Goal: Task Accomplishment & Management: Manage account settings

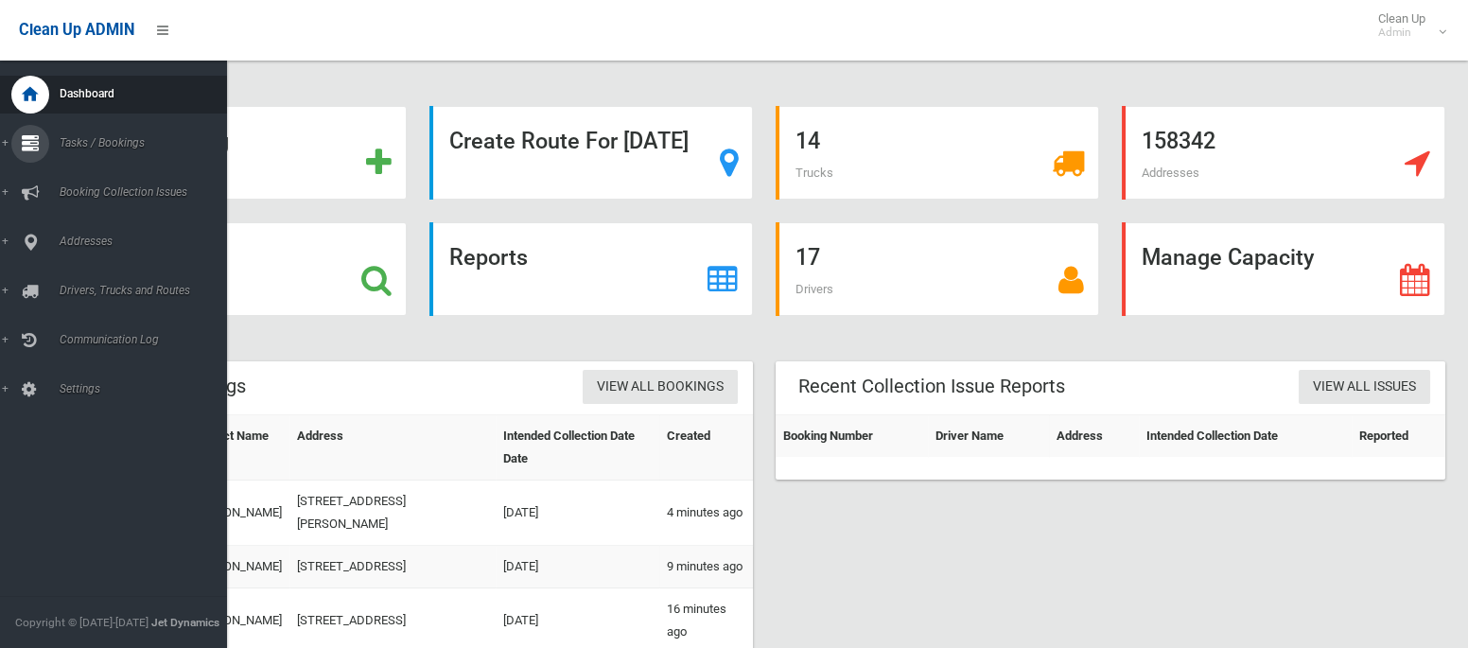
click at [75, 145] on span "Tasks / Bookings" at bounding box center [140, 142] width 173 height 13
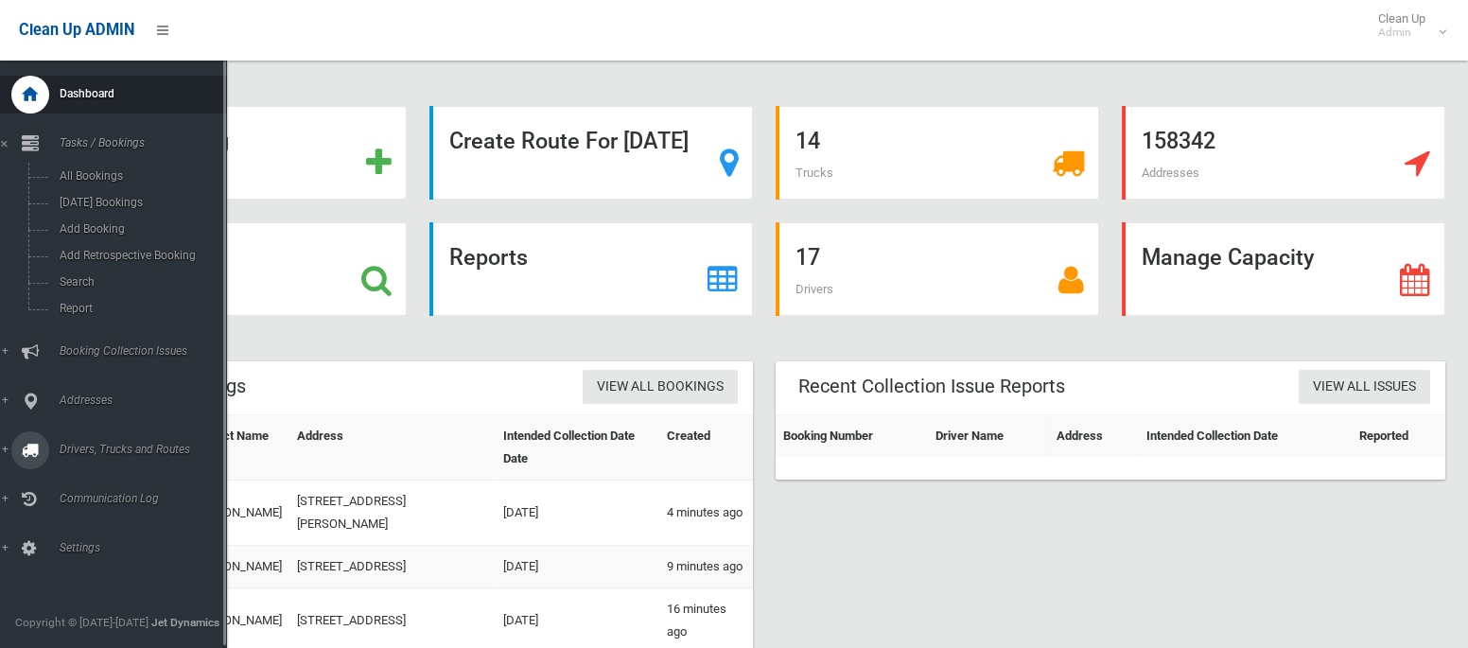
click at [128, 456] on span "Drivers, Trucks and Routes" at bounding box center [140, 449] width 173 height 13
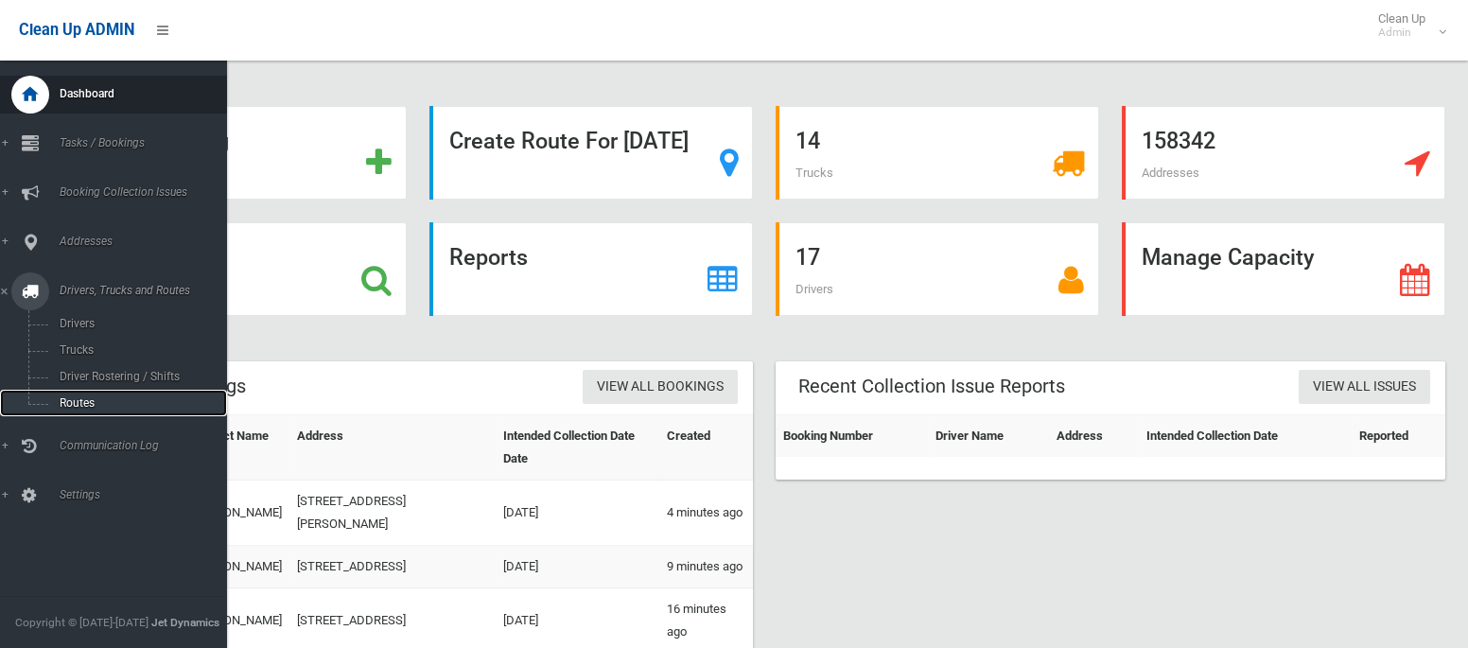
click at [72, 406] on span "Routes" at bounding box center [132, 402] width 157 height 13
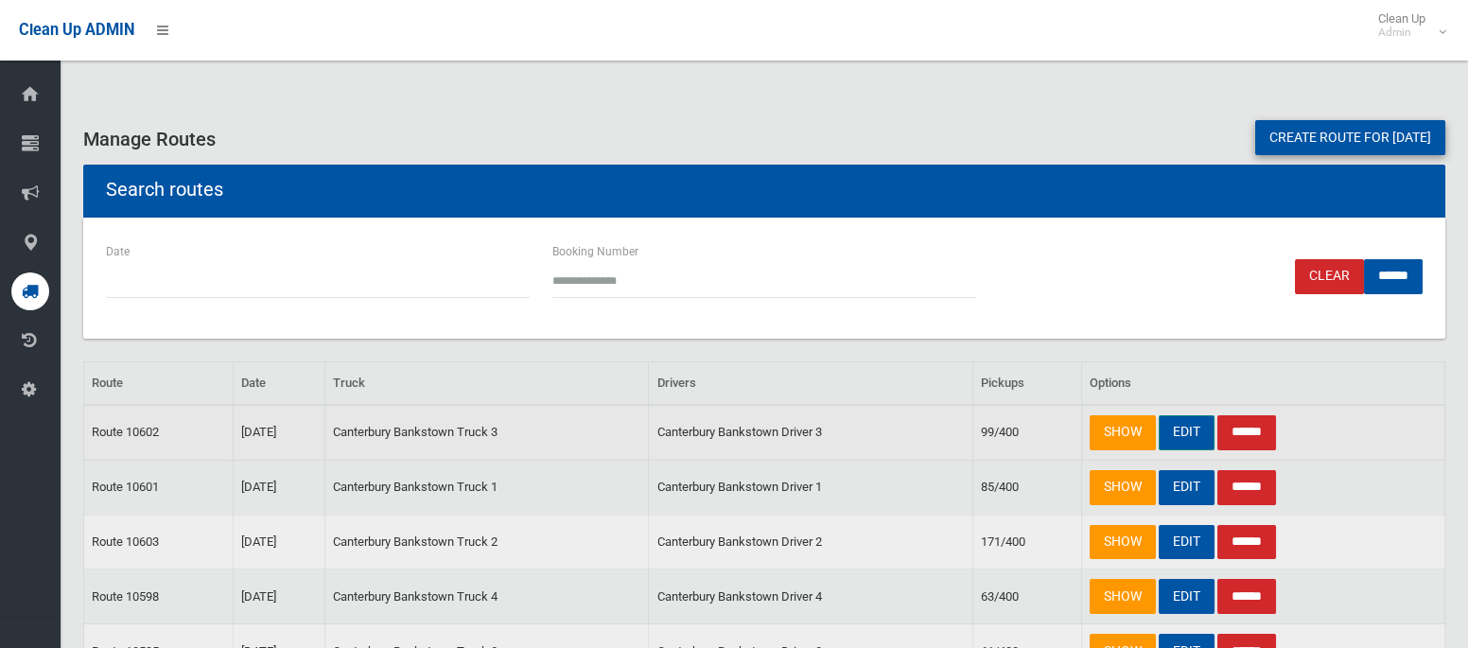
click at [1187, 431] on link "EDIT" at bounding box center [1187, 432] width 56 height 35
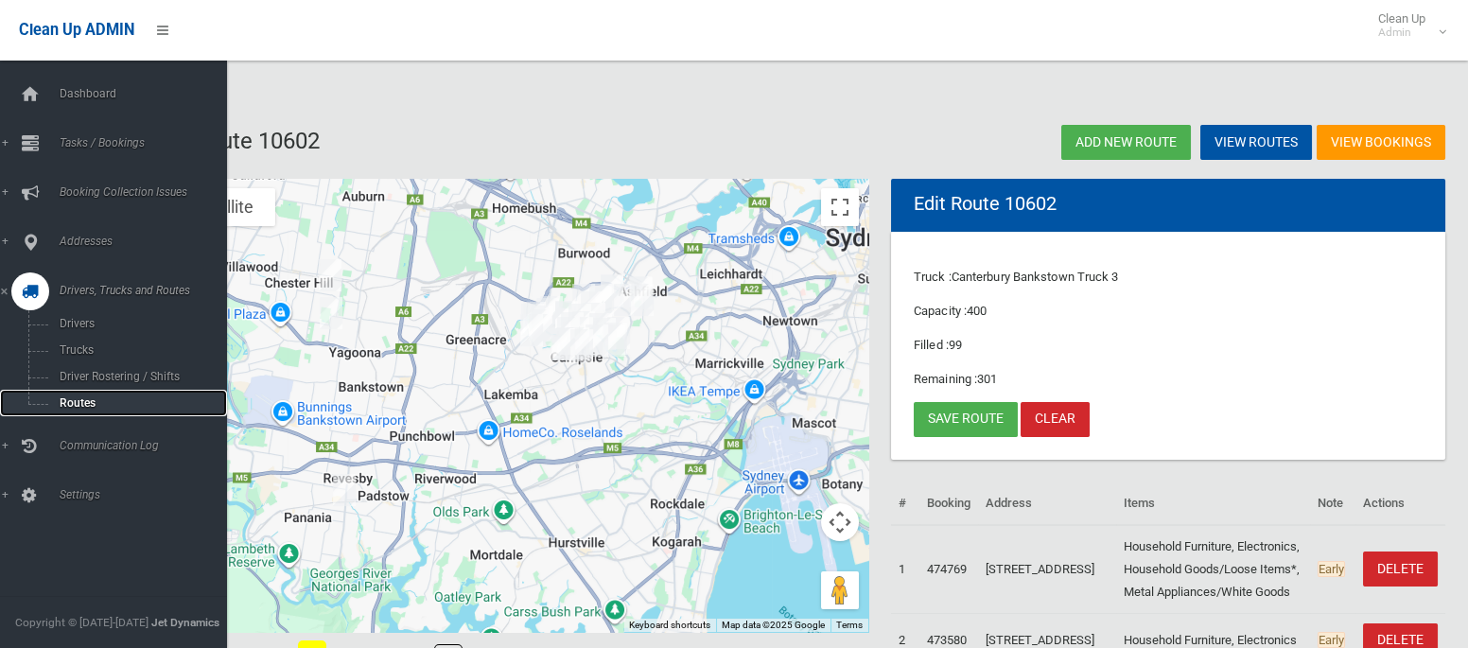
click at [70, 402] on span "Routes" at bounding box center [132, 402] width 157 height 13
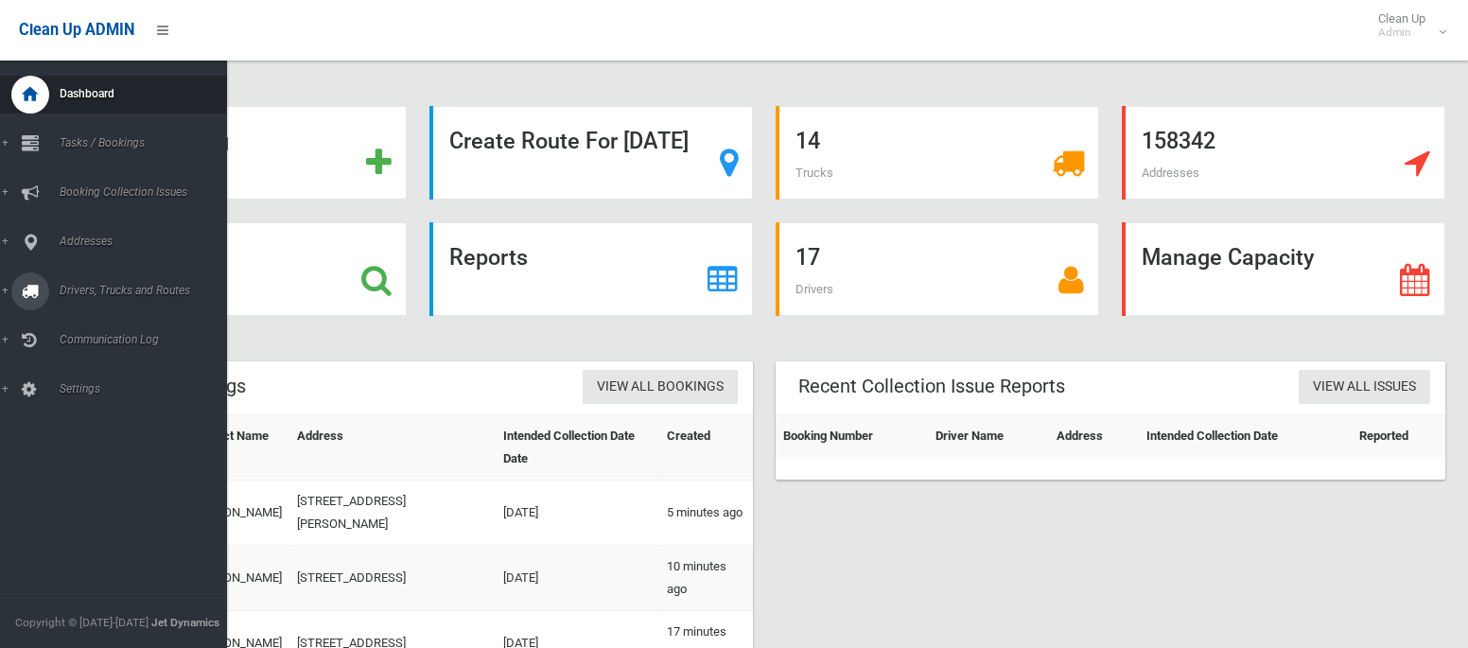
click at [120, 285] on span "Drivers, Trucks and Routes" at bounding box center [140, 290] width 173 height 13
click at [114, 133] on link "Tasks / Bookings" at bounding box center [113, 144] width 227 height 38
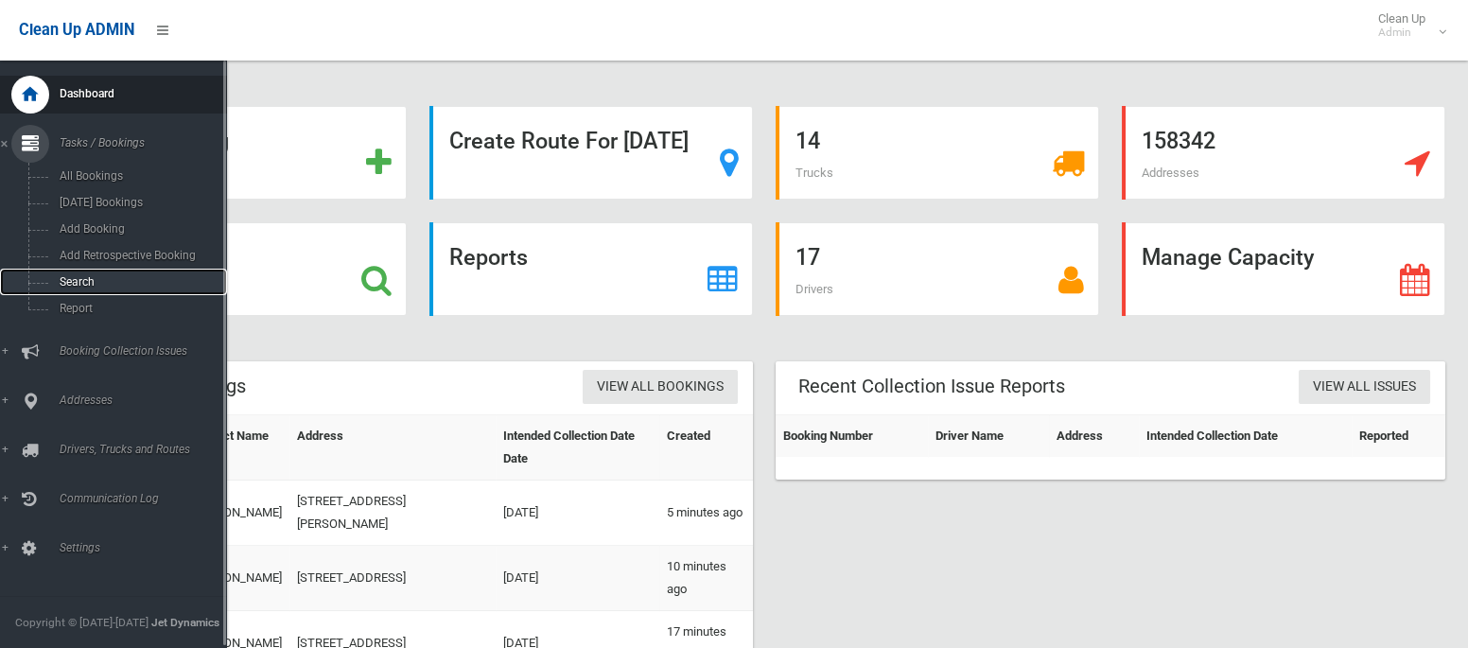
click at [87, 288] on span "Search" at bounding box center [132, 281] width 157 height 13
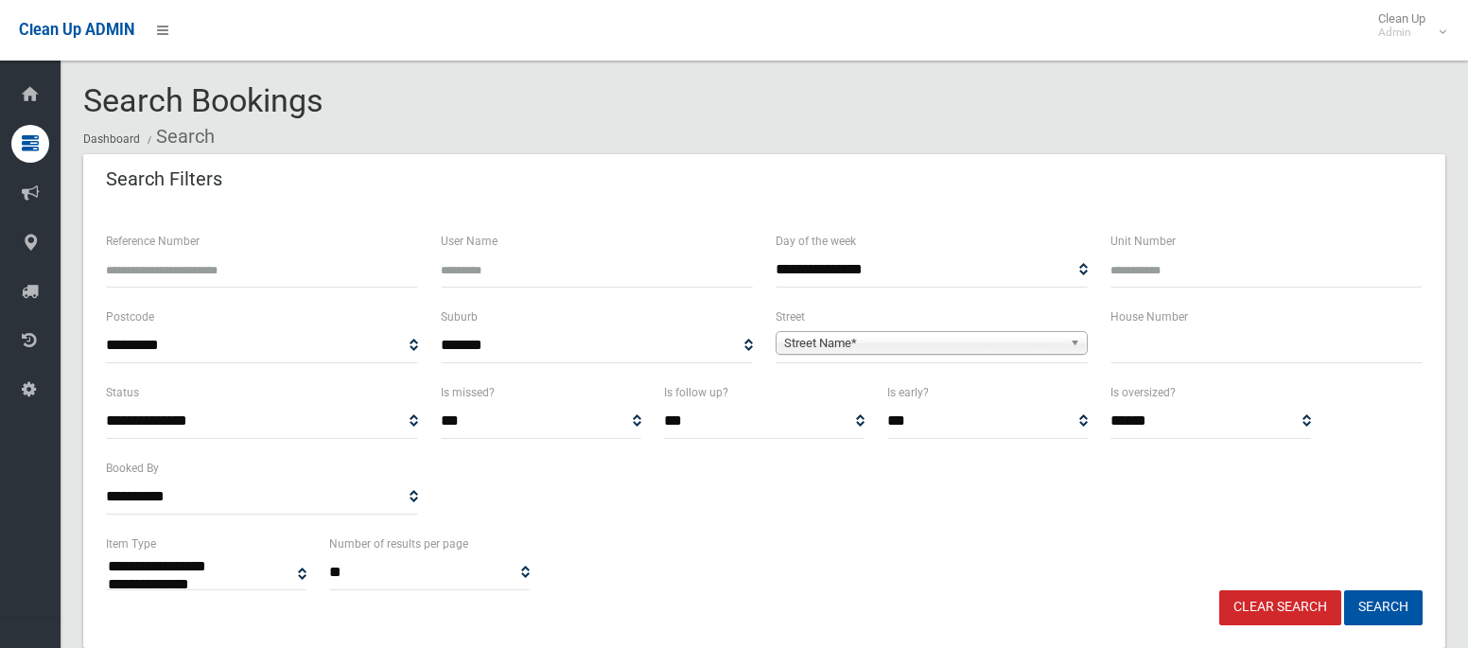
select select
click at [1197, 357] on input "text" at bounding box center [1266, 345] width 312 height 35
type input "*"
click at [981, 341] on span "Street Name*" at bounding box center [923, 343] width 278 height 23
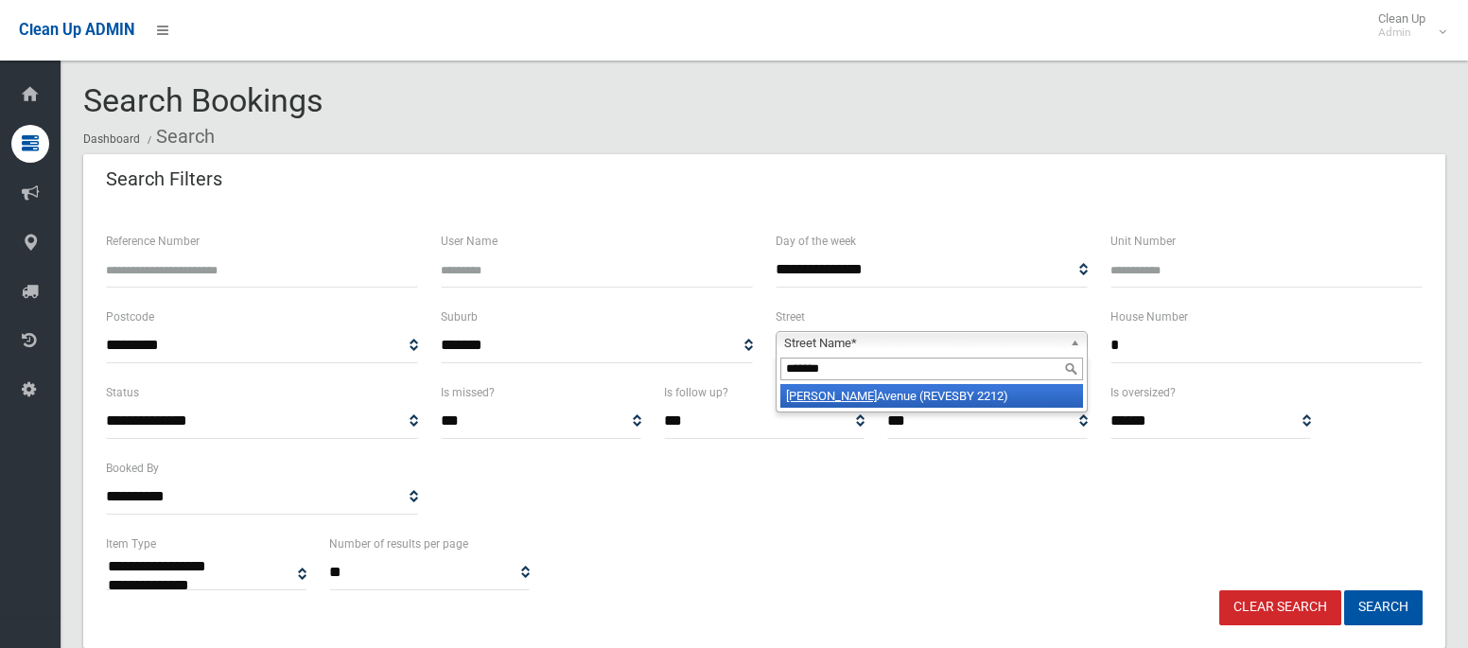
type input "*******"
click at [958, 395] on li "Ashmead Avenue (REVESBY 2212)" at bounding box center [931, 396] width 303 height 24
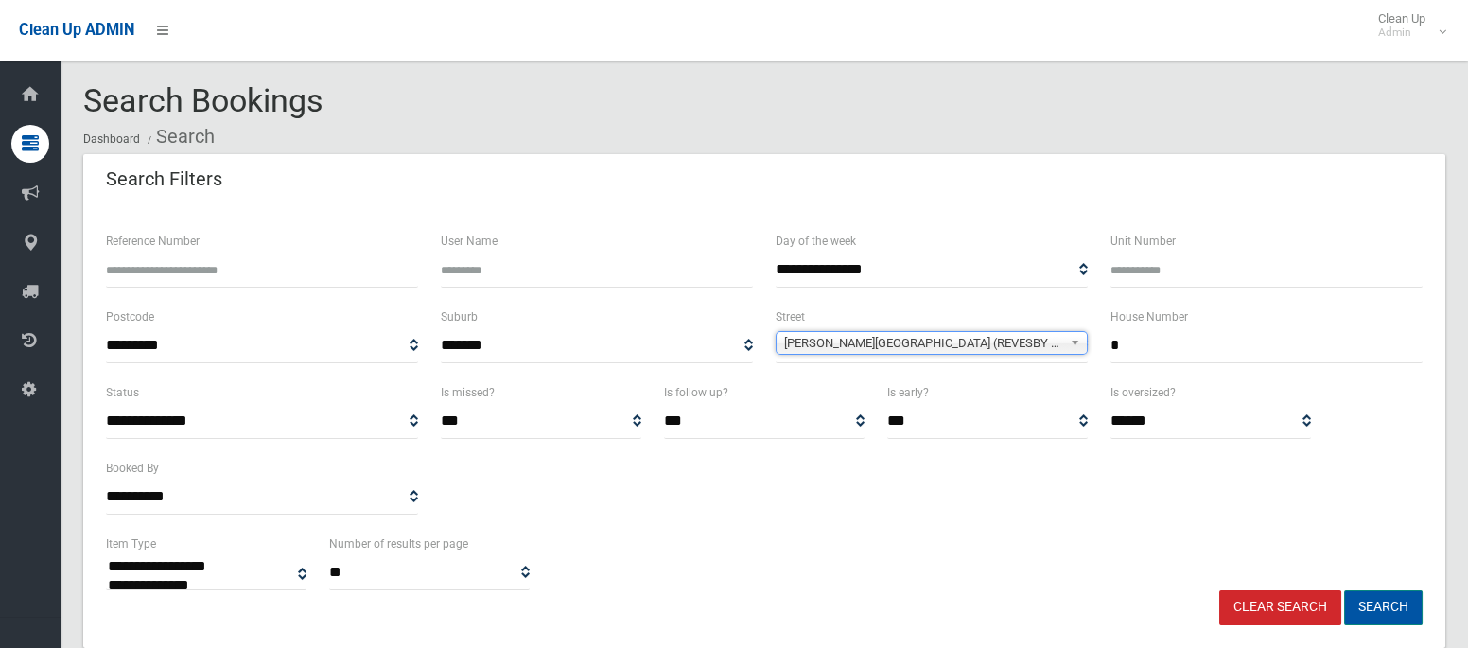
click at [1398, 603] on button "Search" at bounding box center [1383, 607] width 79 height 35
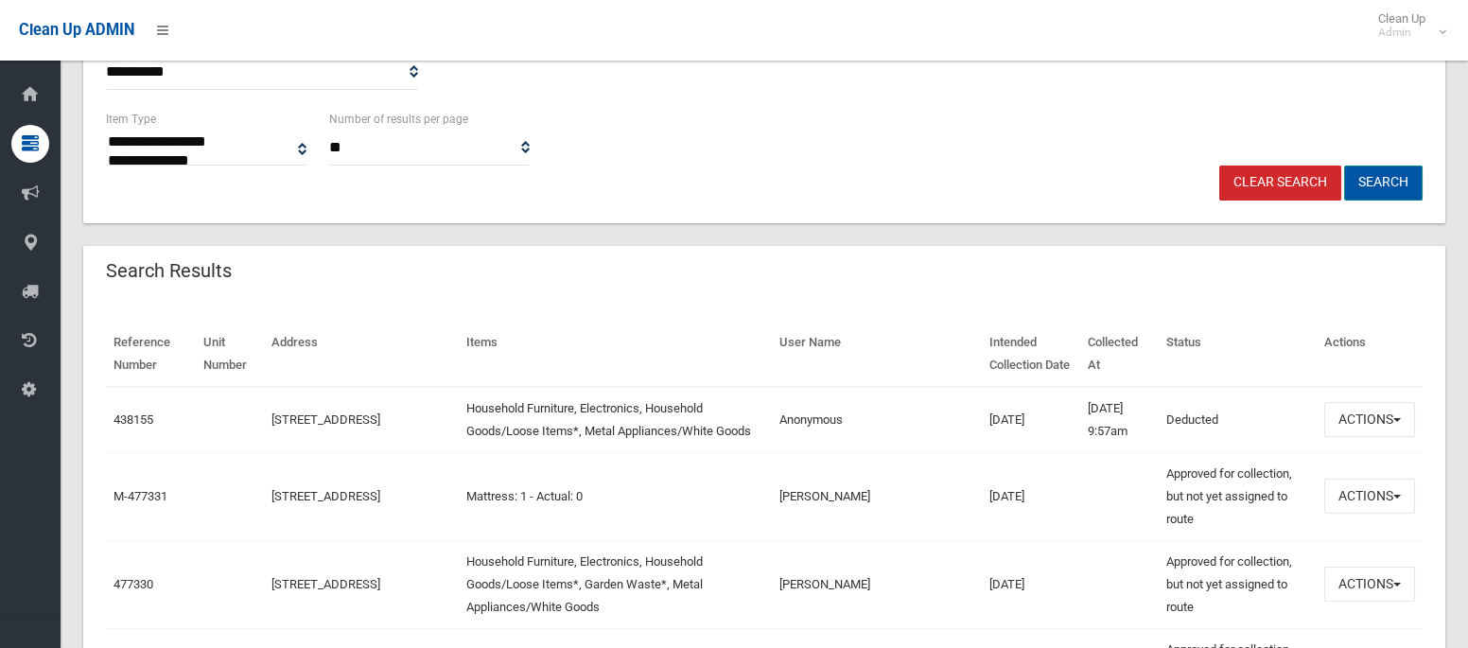
scroll to position [428, 0]
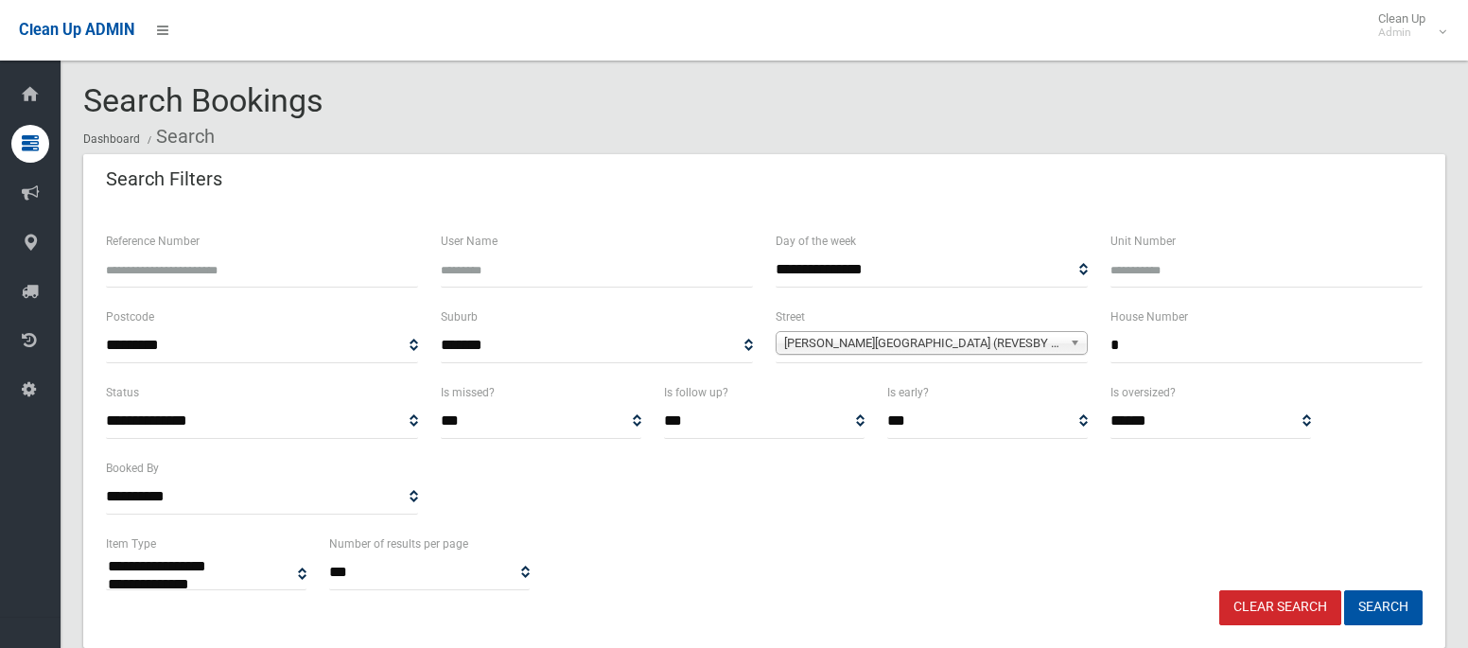
select select
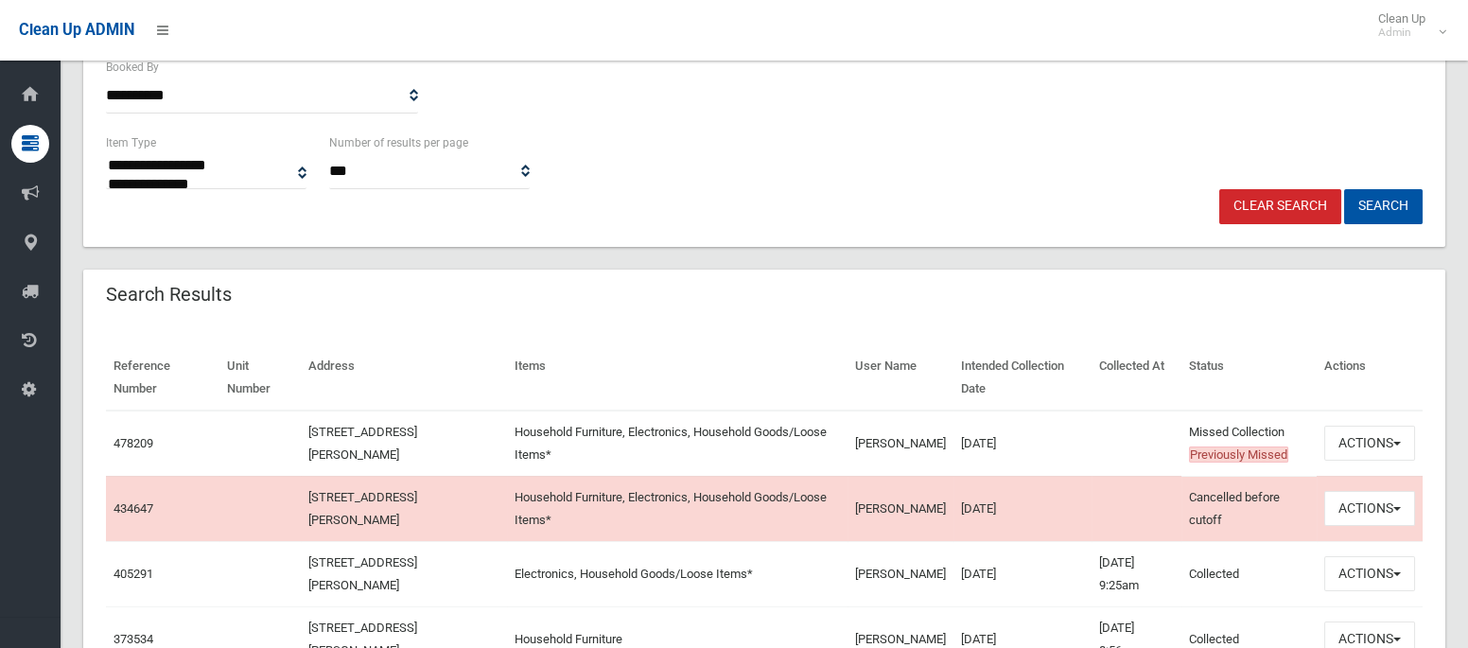
scroll to position [428, 0]
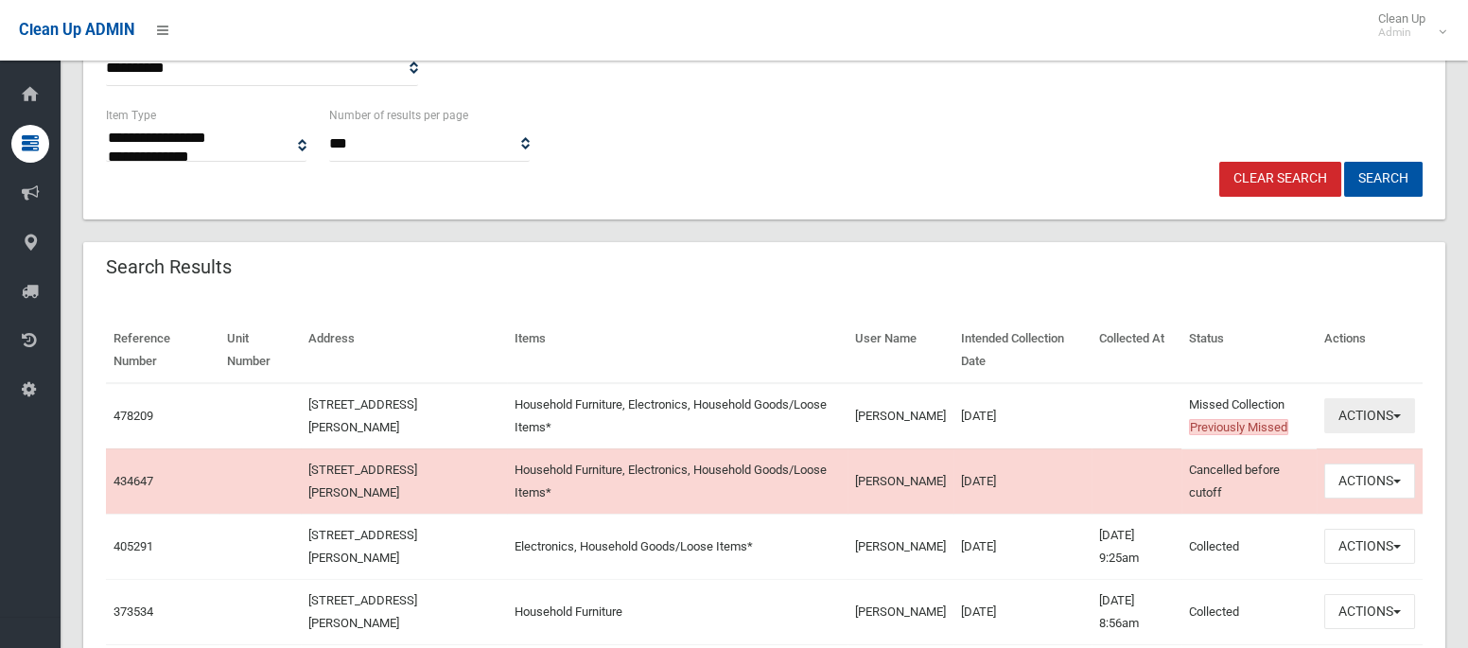
click at [1350, 416] on button "Actions" at bounding box center [1369, 415] width 91 height 35
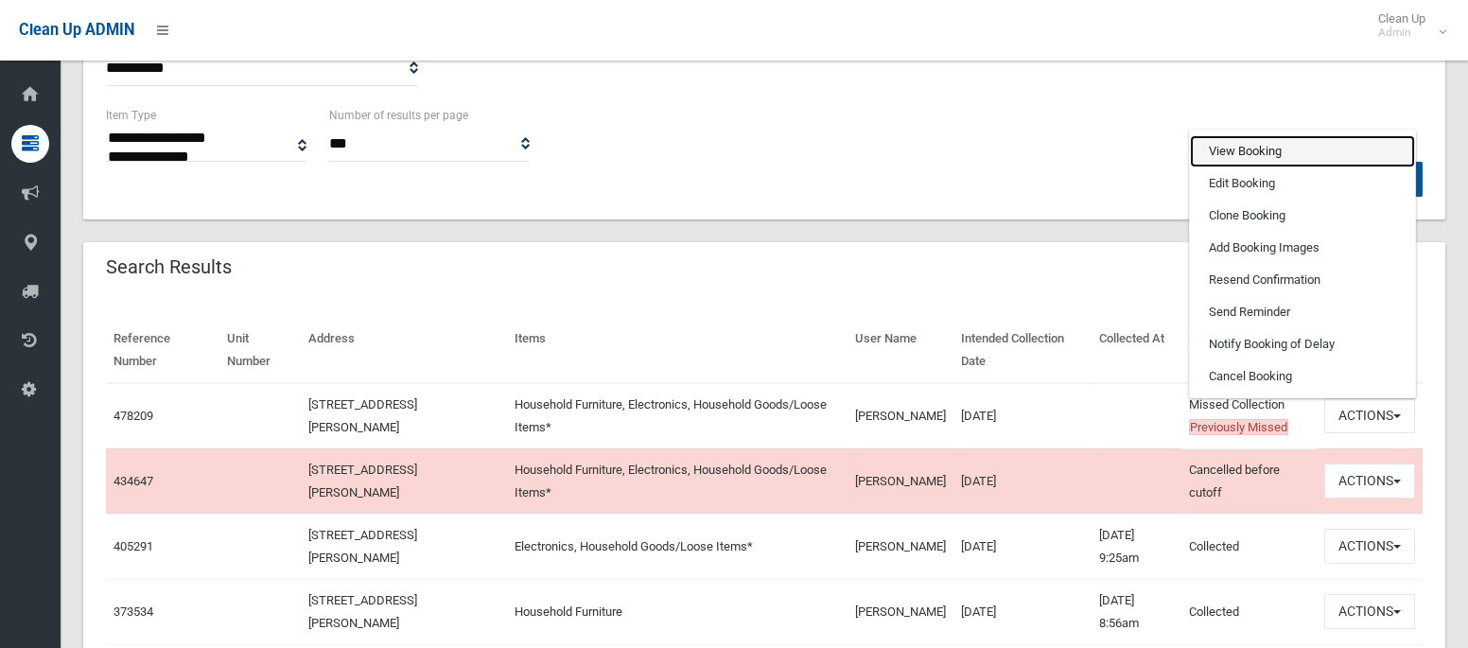
click at [1230, 136] on link "View Booking" at bounding box center [1302, 151] width 225 height 32
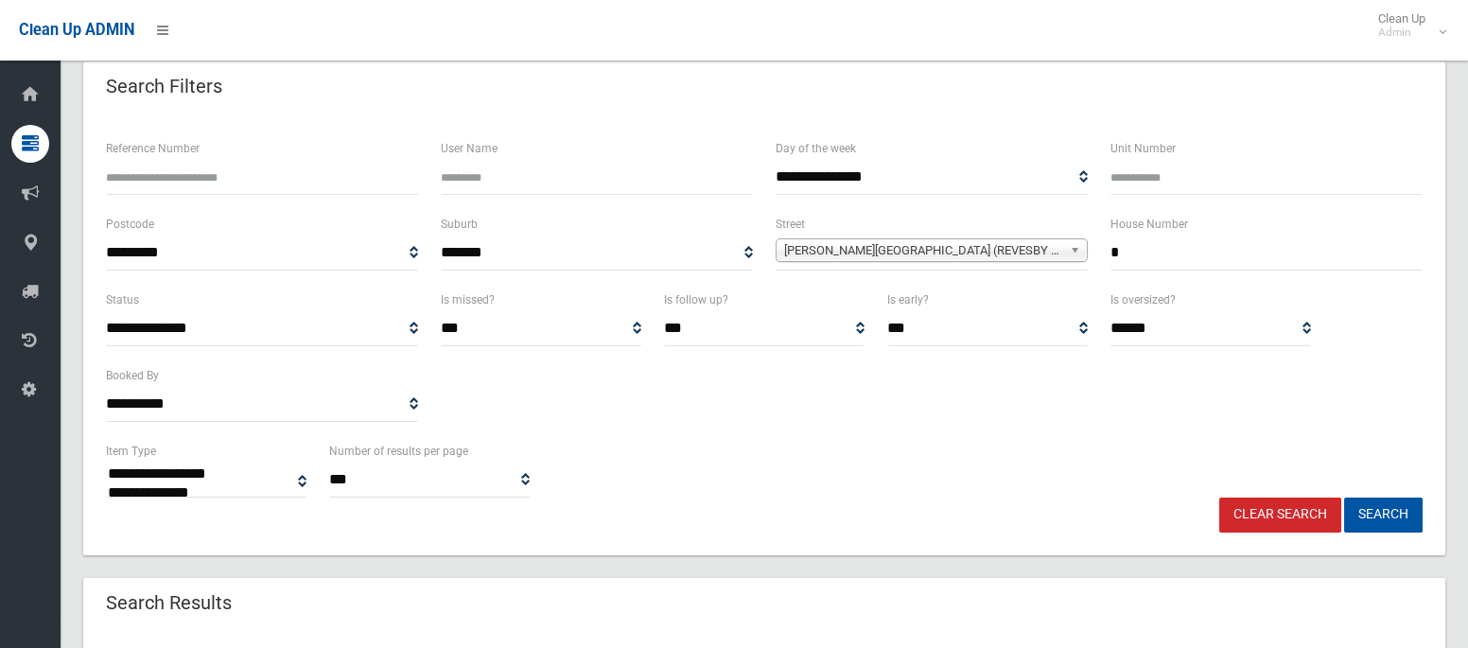
scroll to position [92, 0]
click at [1128, 250] on input "*" at bounding box center [1266, 253] width 312 height 35
type input "**"
click at [884, 249] on span "Ashmead Avenue (REVESBY 2212)" at bounding box center [923, 251] width 278 height 23
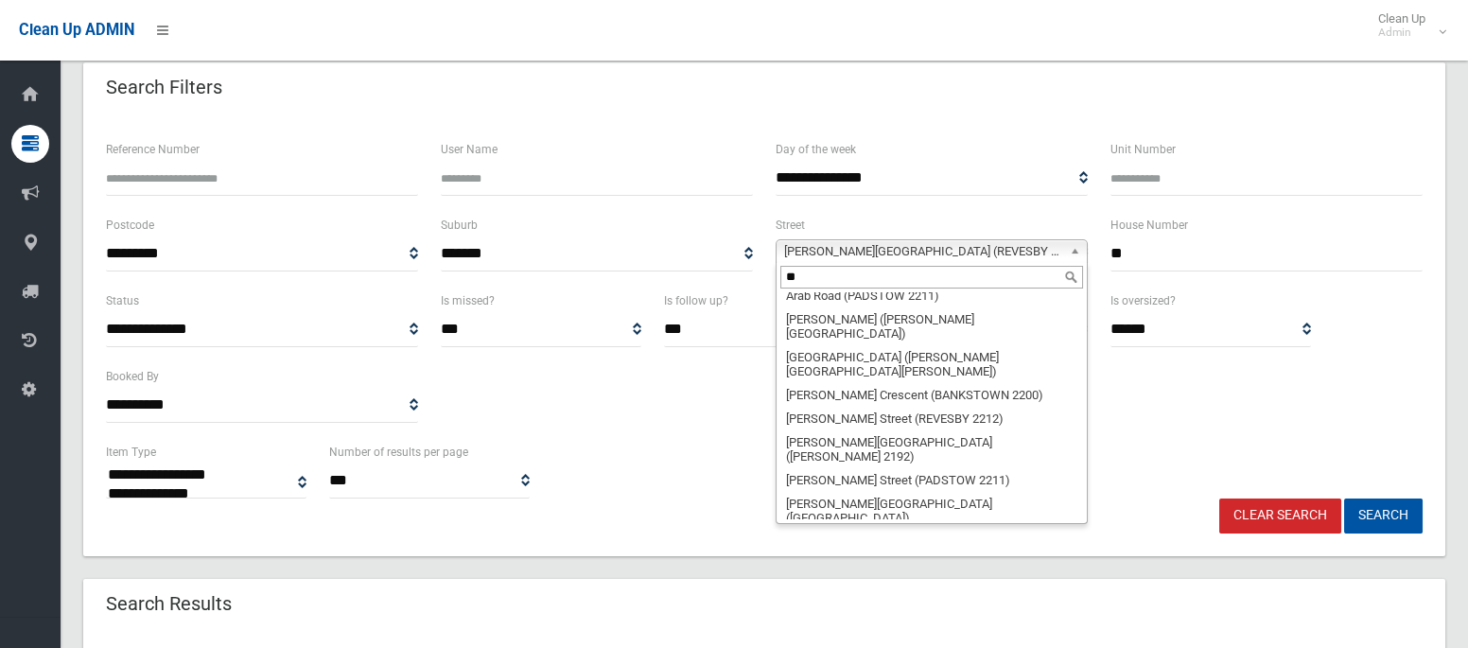
scroll to position [0, 0]
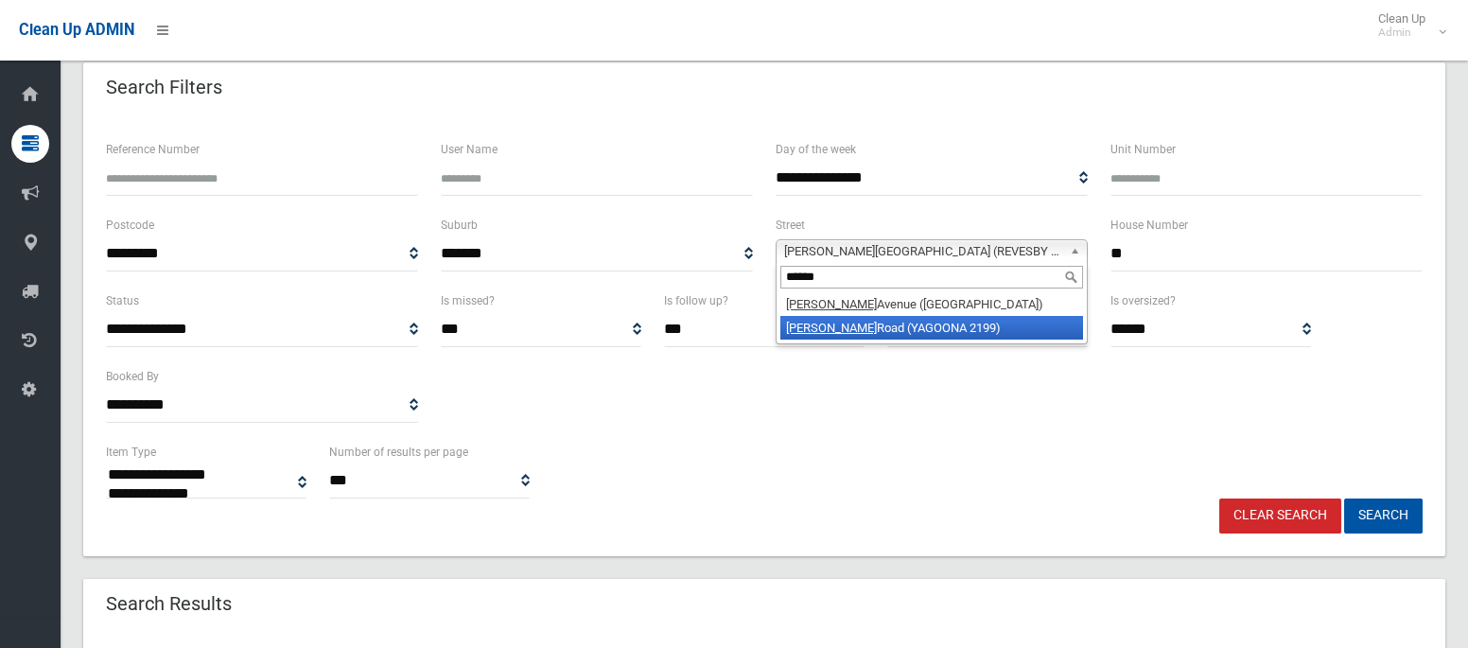
type input "*****"
click at [861, 323] on li "Smith Road (YAGOONA 2199)" at bounding box center [931, 328] width 303 height 24
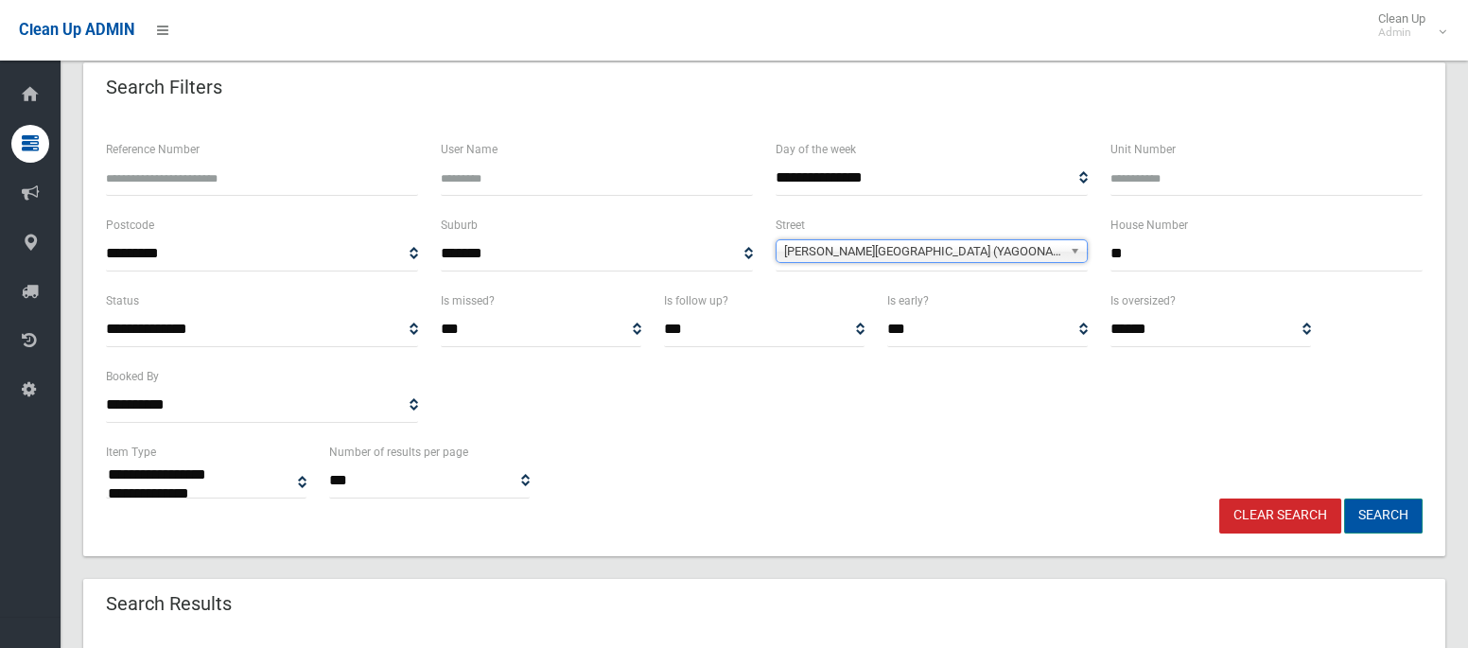
click at [1391, 526] on button "Search" at bounding box center [1383, 515] width 79 height 35
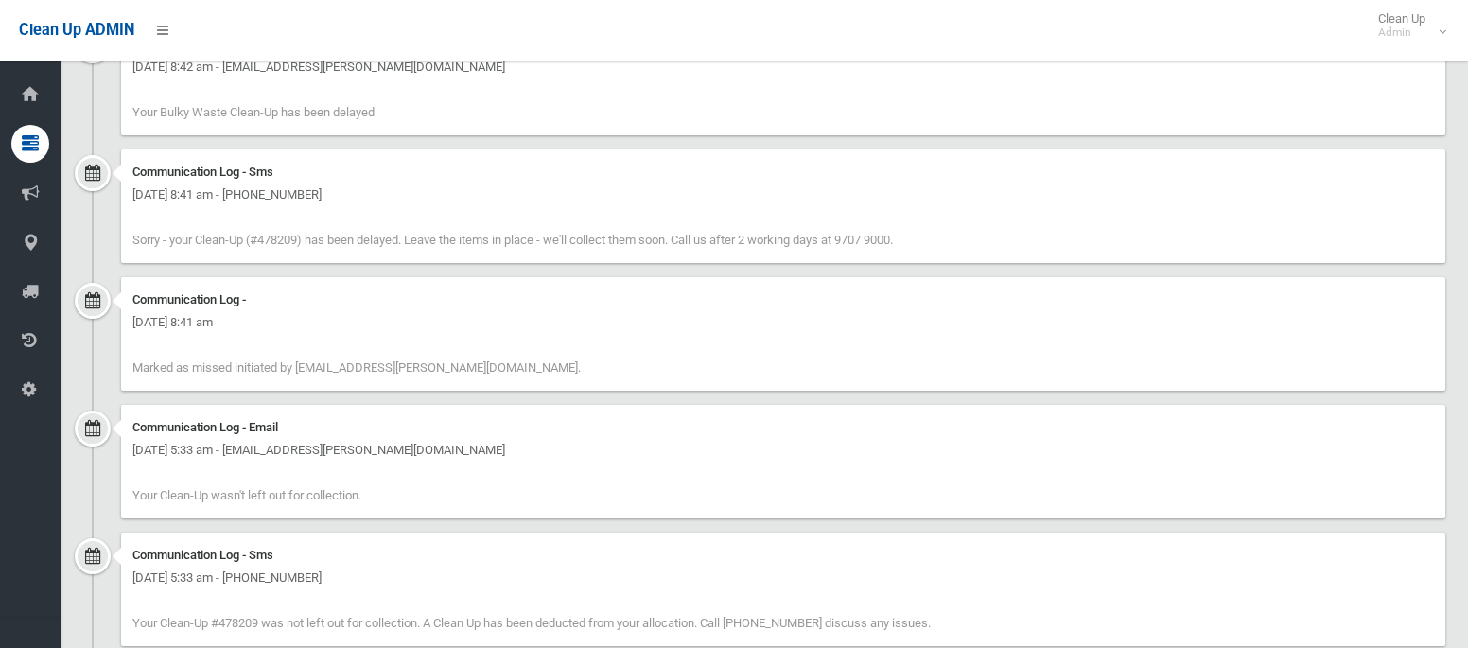
scroll to position [2032, 0]
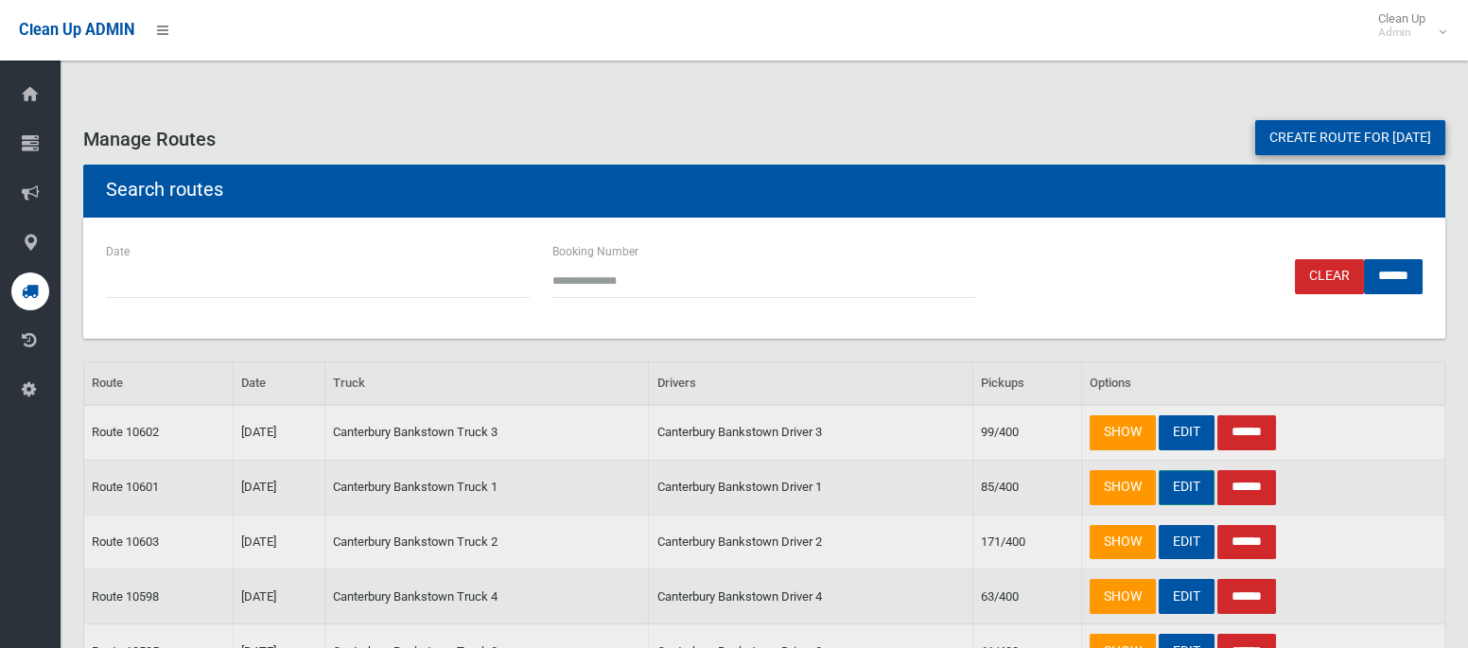
click at [1184, 498] on link "EDIT" at bounding box center [1187, 487] width 56 height 35
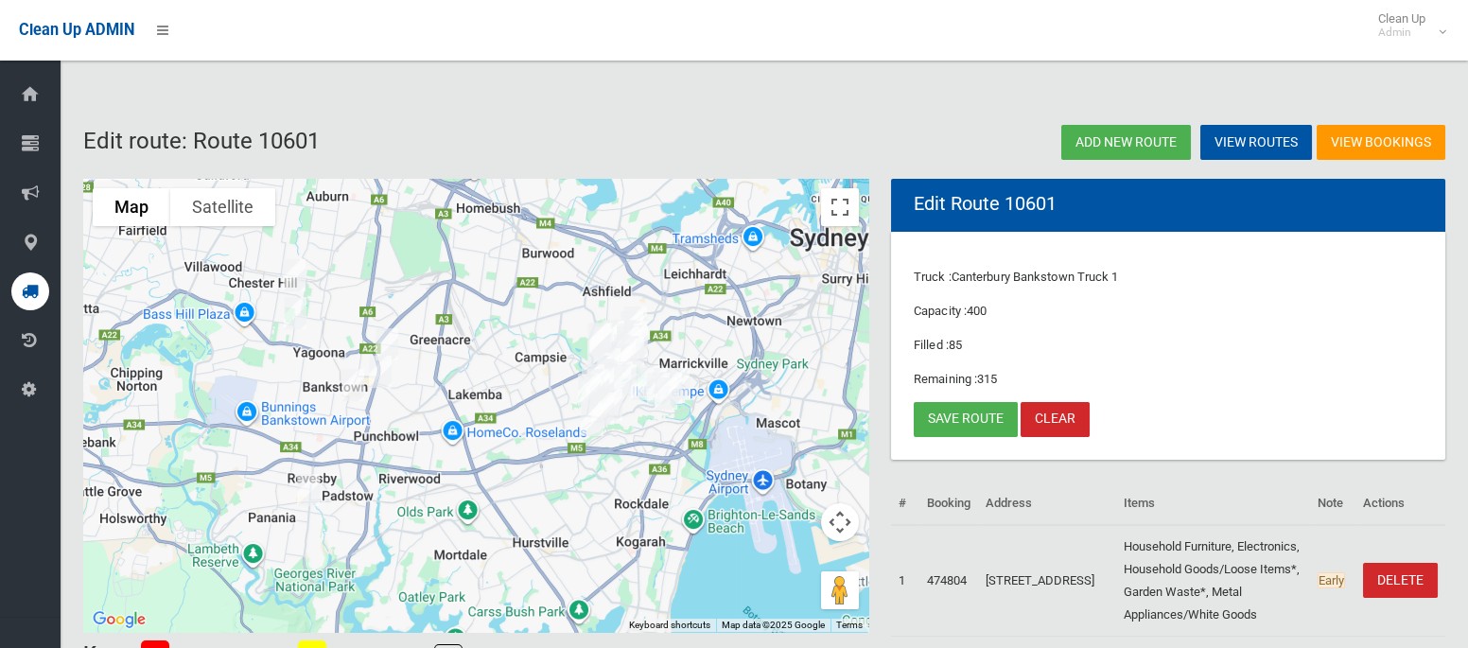
click at [305, 482] on img "6 Ashmead Avenue, REVESBY NSW 2212" at bounding box center [308, 489] width 38 height 47
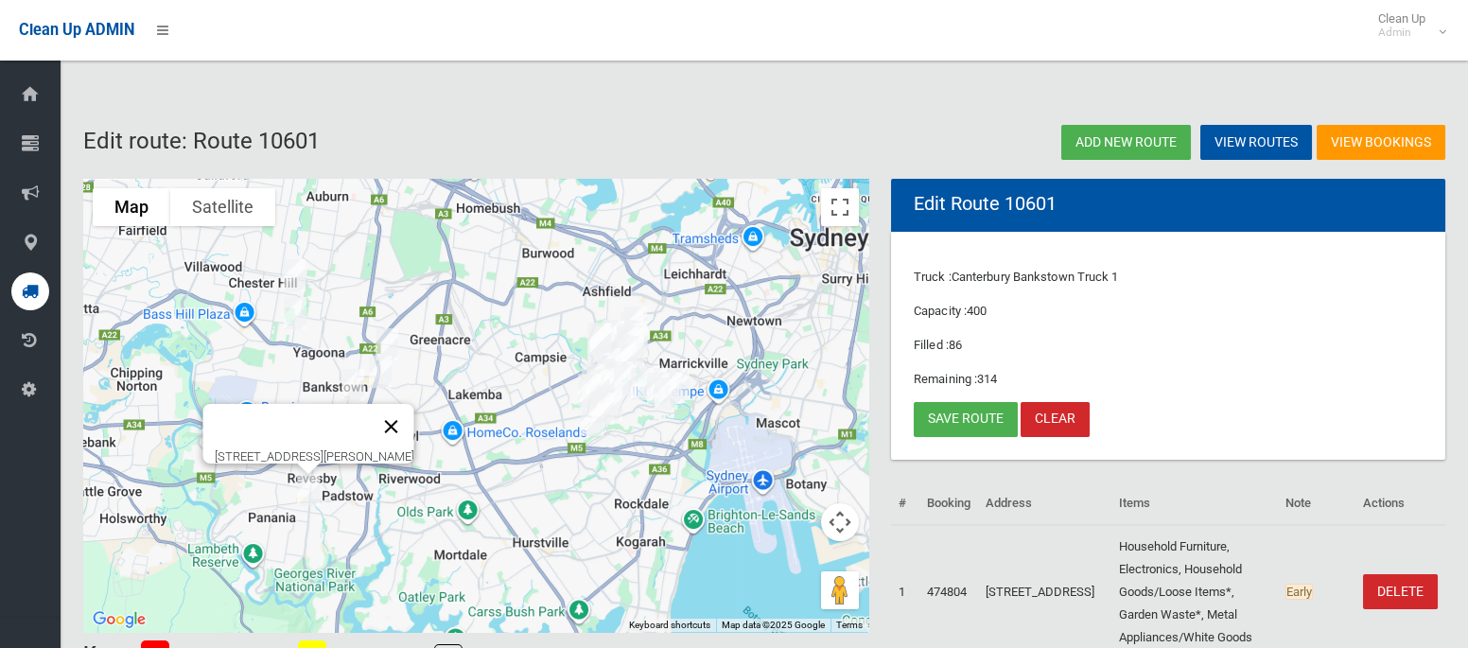
click at [410, 411] on button "Close" at bounding box center [391, 426] width 45 height 45
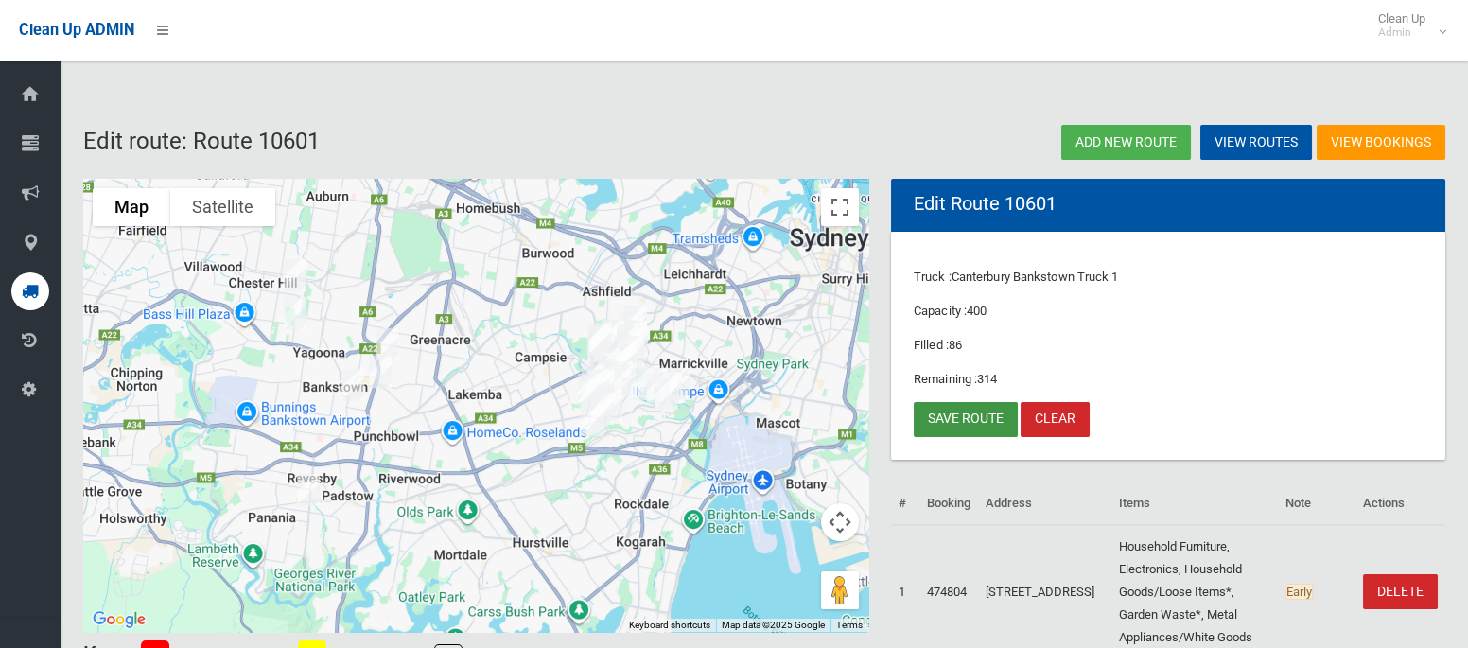
click at [943, 410] on link "Save route" at bounding box center [966, 419] width 104 height 35
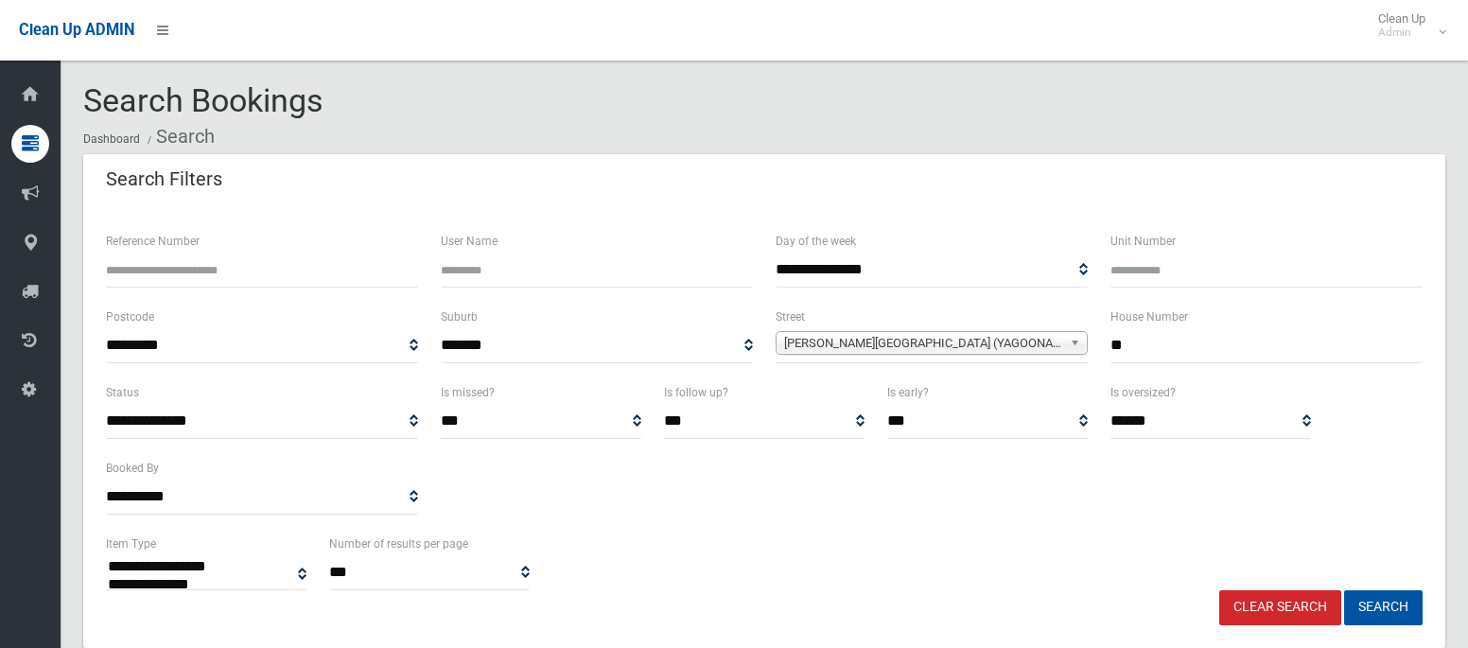
select select
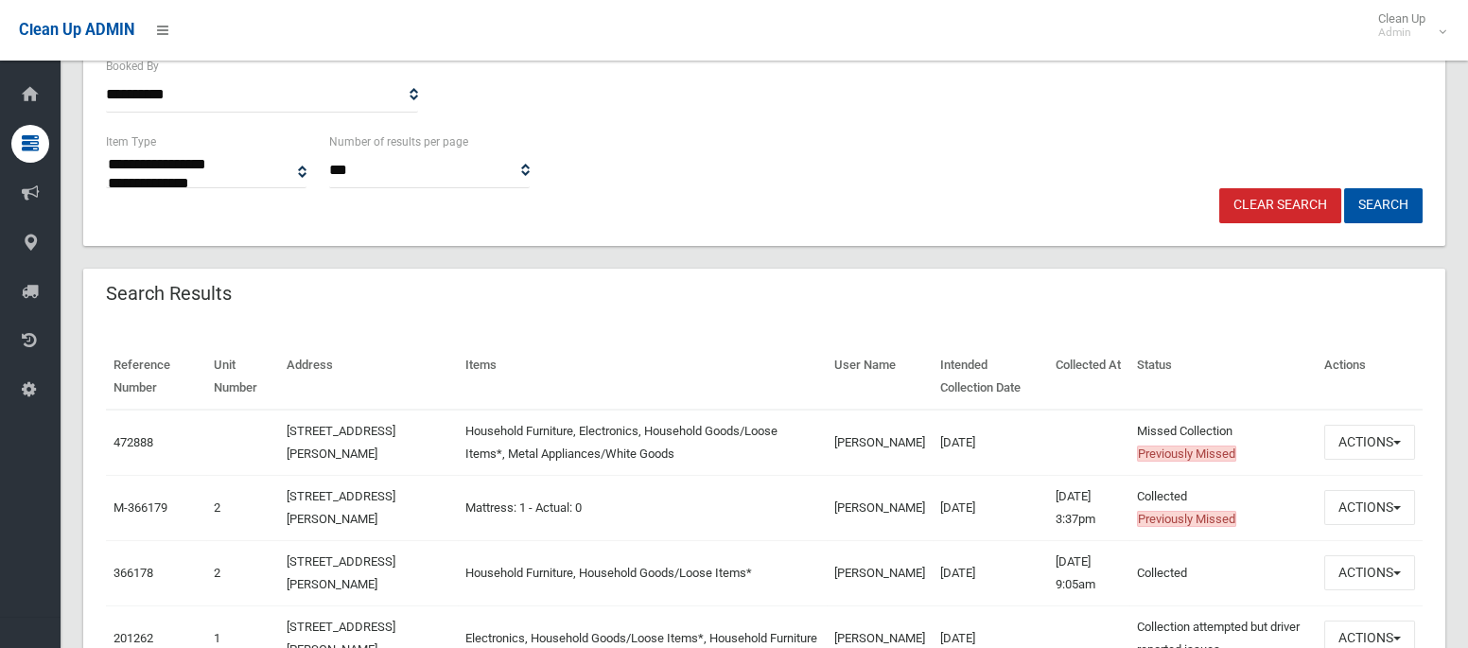
scroll to position [414, 0]
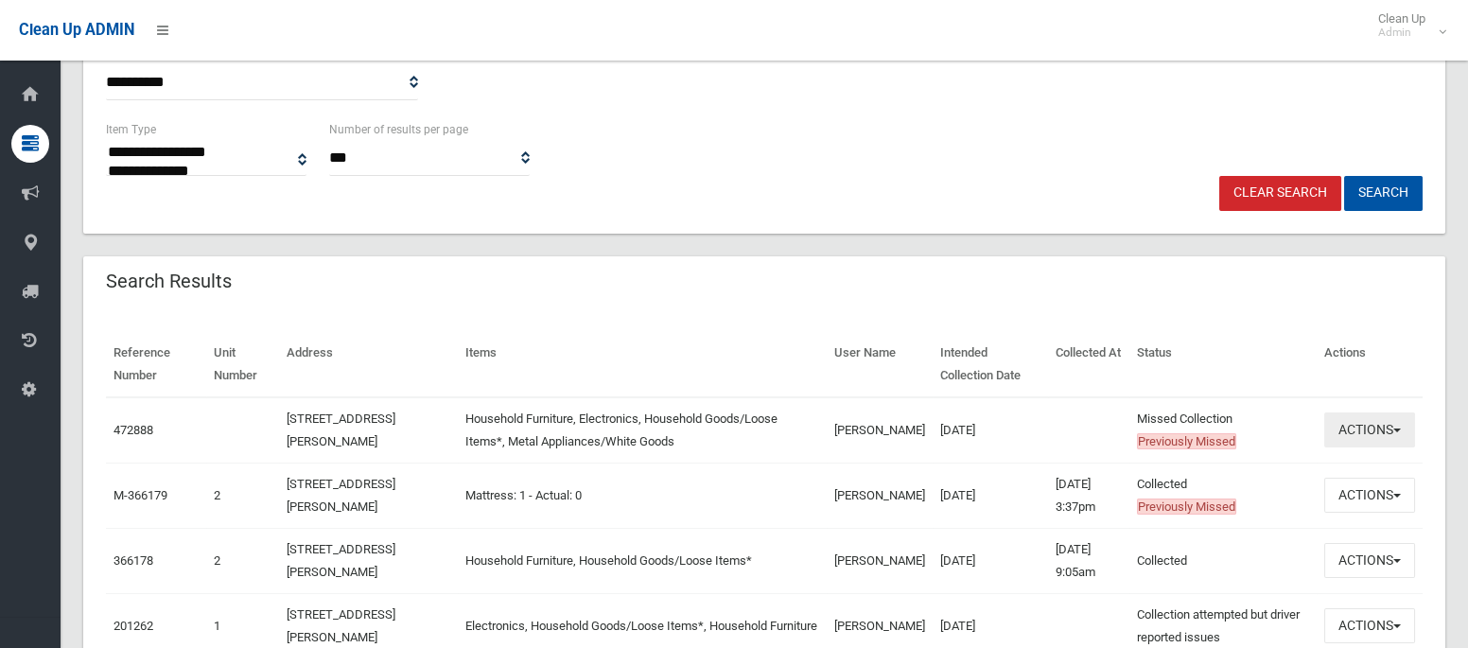
click at [1347, 422] on button "Actions" at bounding box center [1369, 429] width 91 height 35
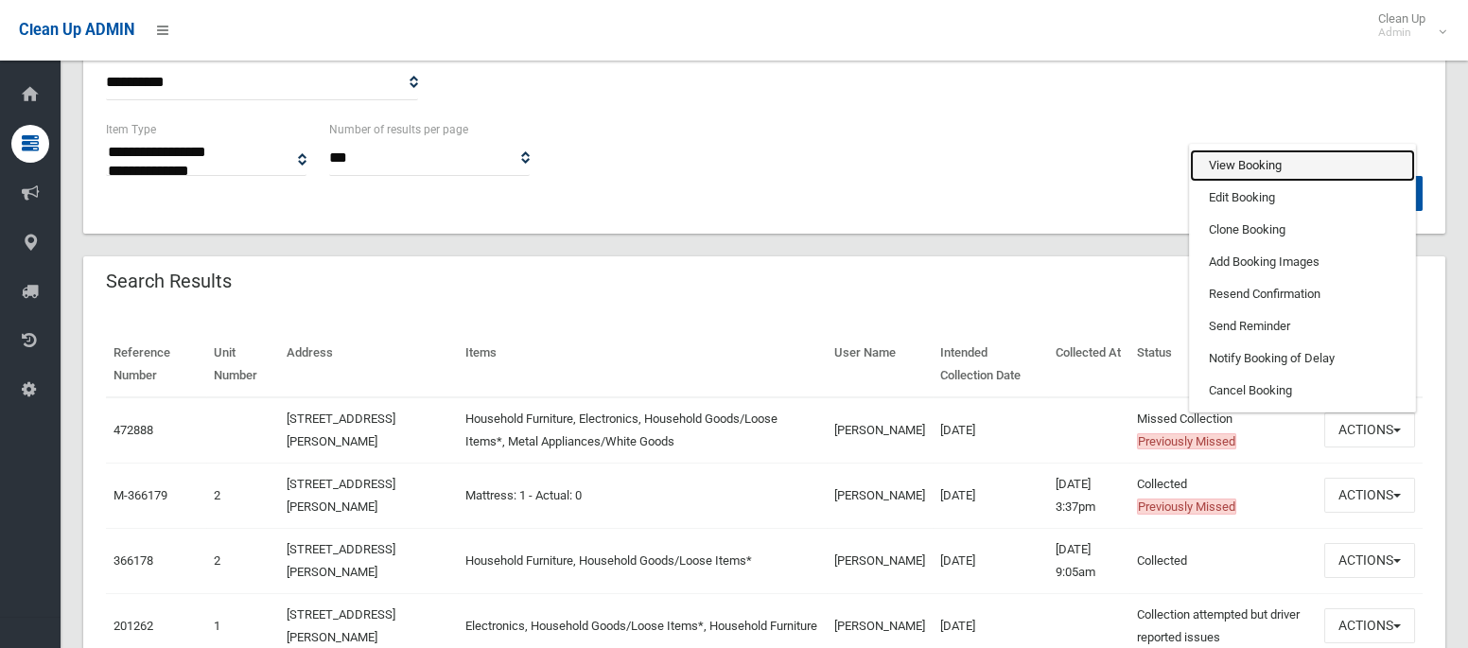
click at [1246, 152] on link "View Booking" at bounding box center [1302, 165] width 225 height 32
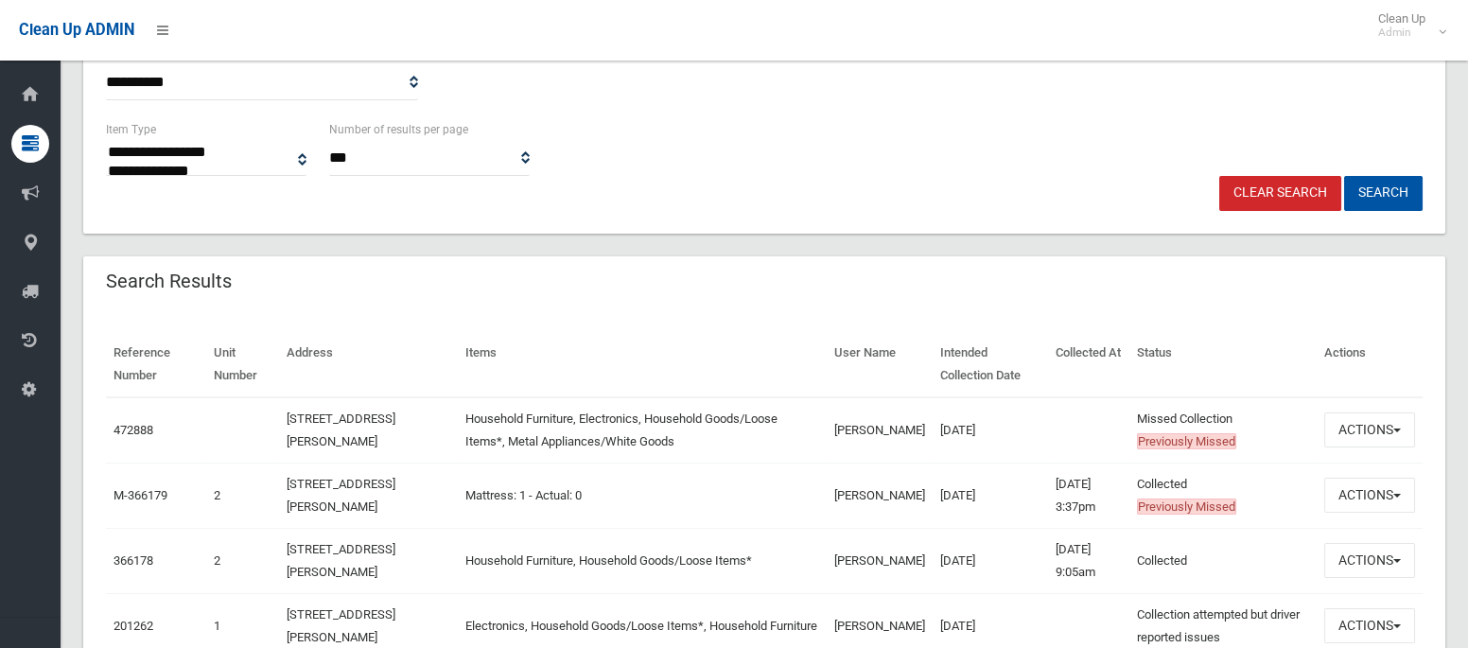
scroll to position [0, 0]
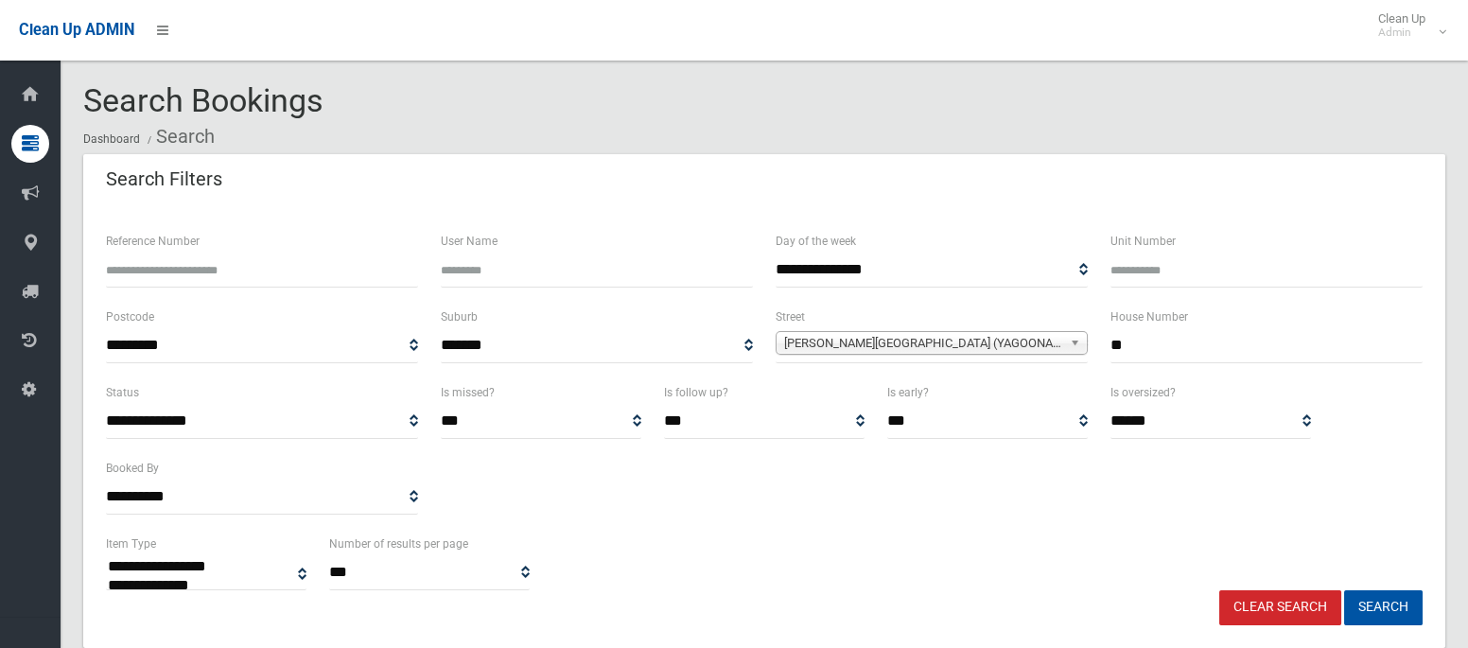
click at [1154, 336] on input "**" at bounding box center [1266, 345] width 312 height 35
type input "*"
click at [920, 337] on span "Smith Road (YAGOONA 2199)" at bounding box center [923, 343] width 278 height 23
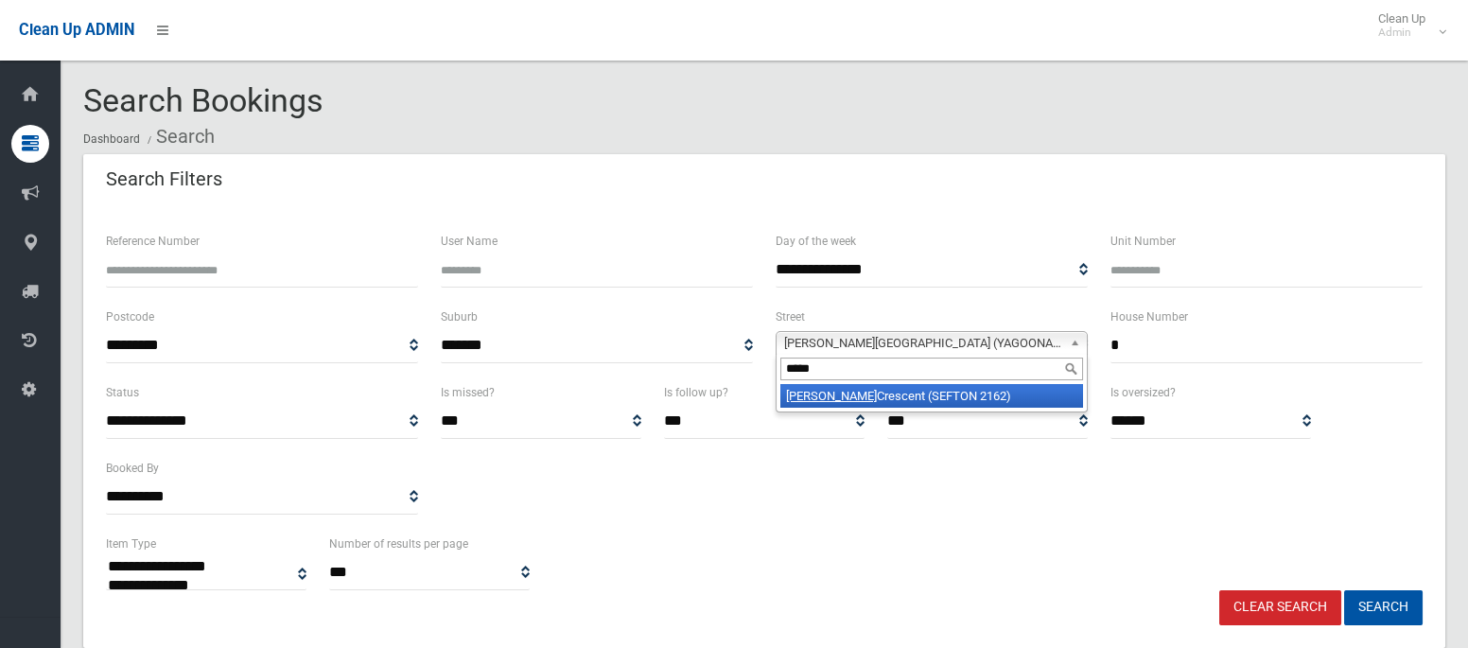
type input "*****"
click at [903, 393] on li "Usher Crescent (SEFTON 2162)" at bounding box center [931, 396] width 303 height 24
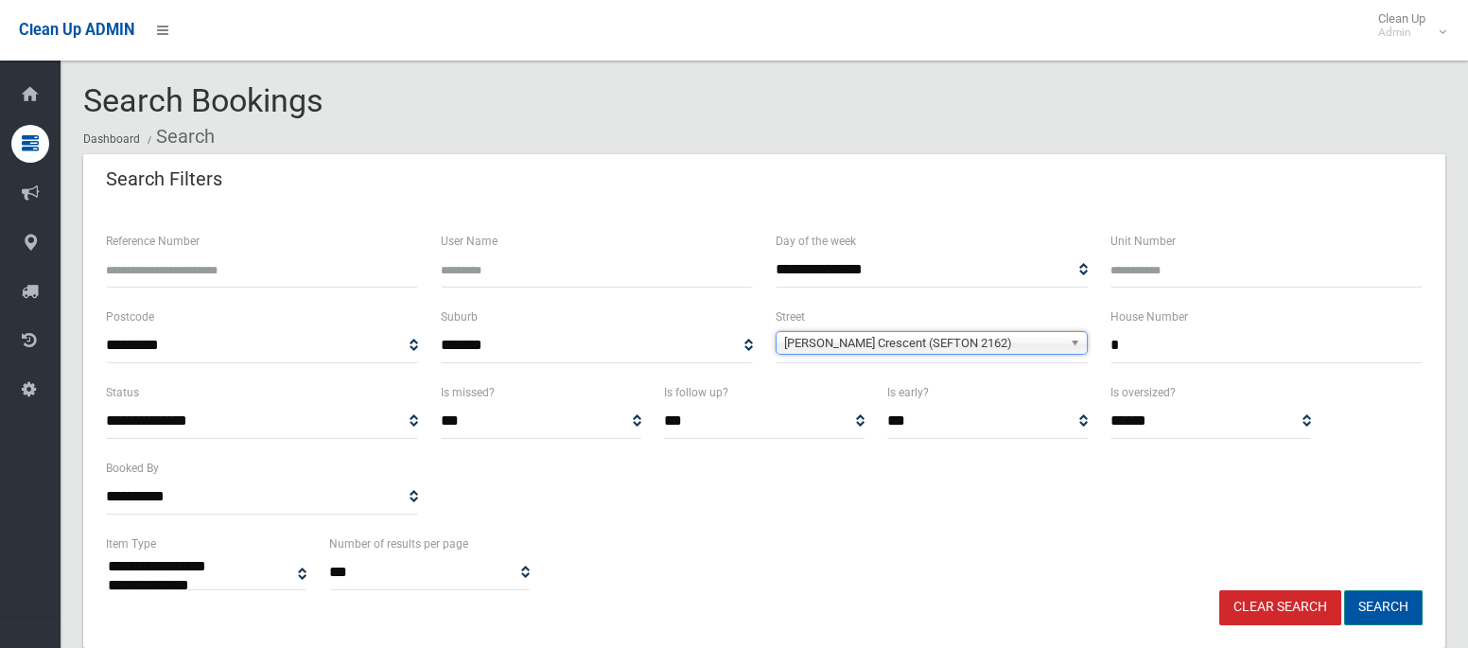
click at [1373, 609] on button "Search" at bounding box center [1383, 607] width 79 height 35
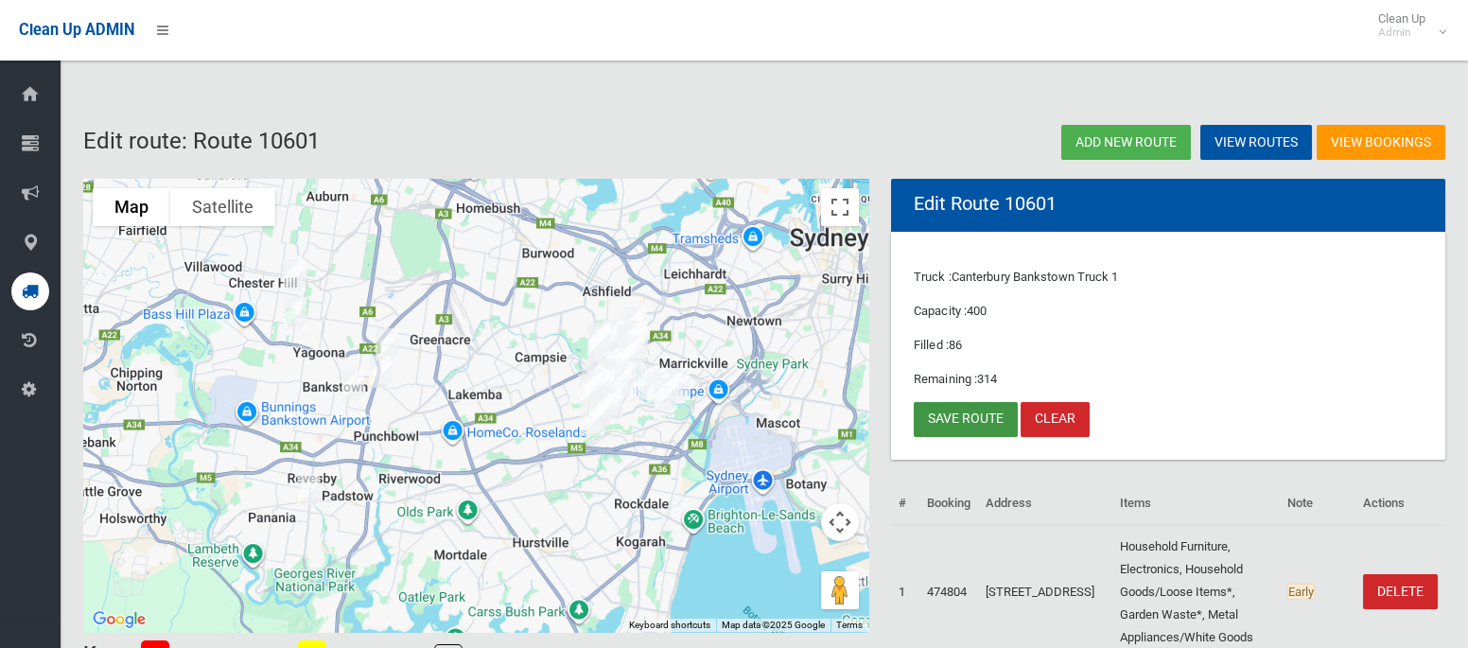
click at [940, 409] on link "Save route" at bounding box center [966, 419] width 104 height 35
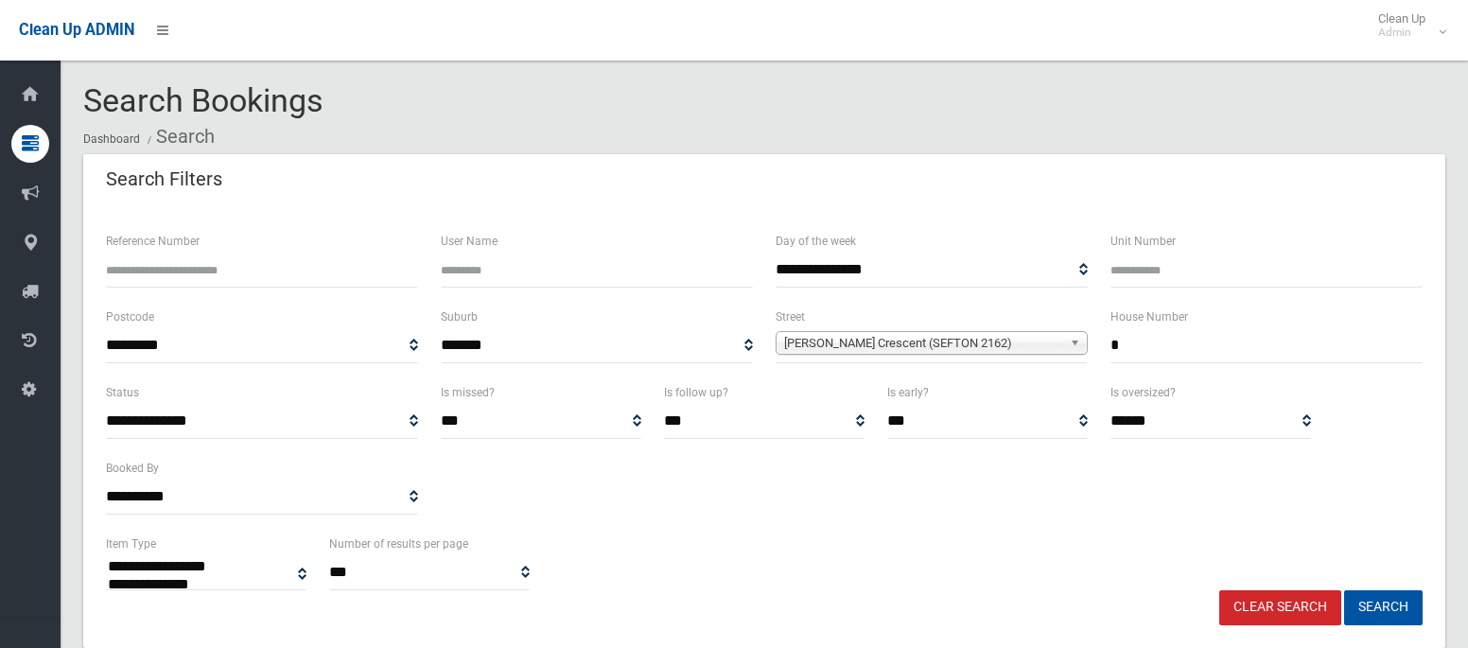
select select
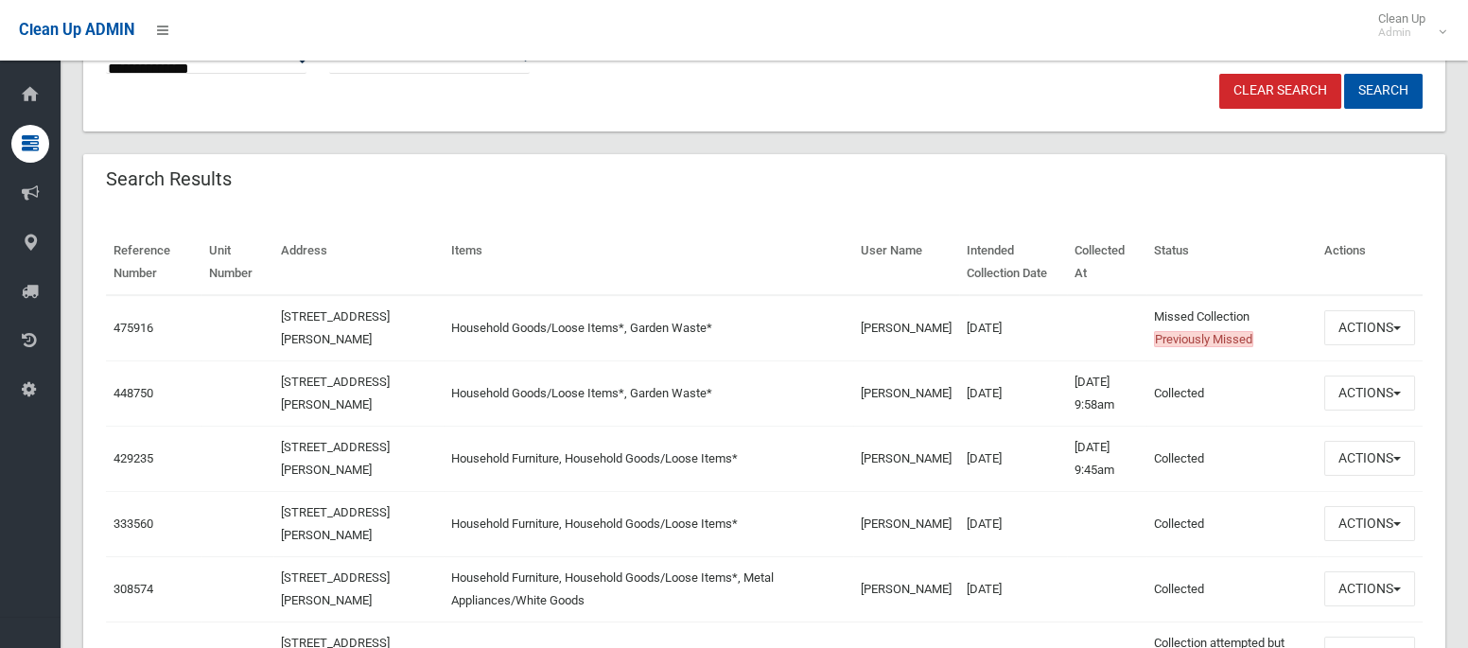
scroll to position [521, 0]
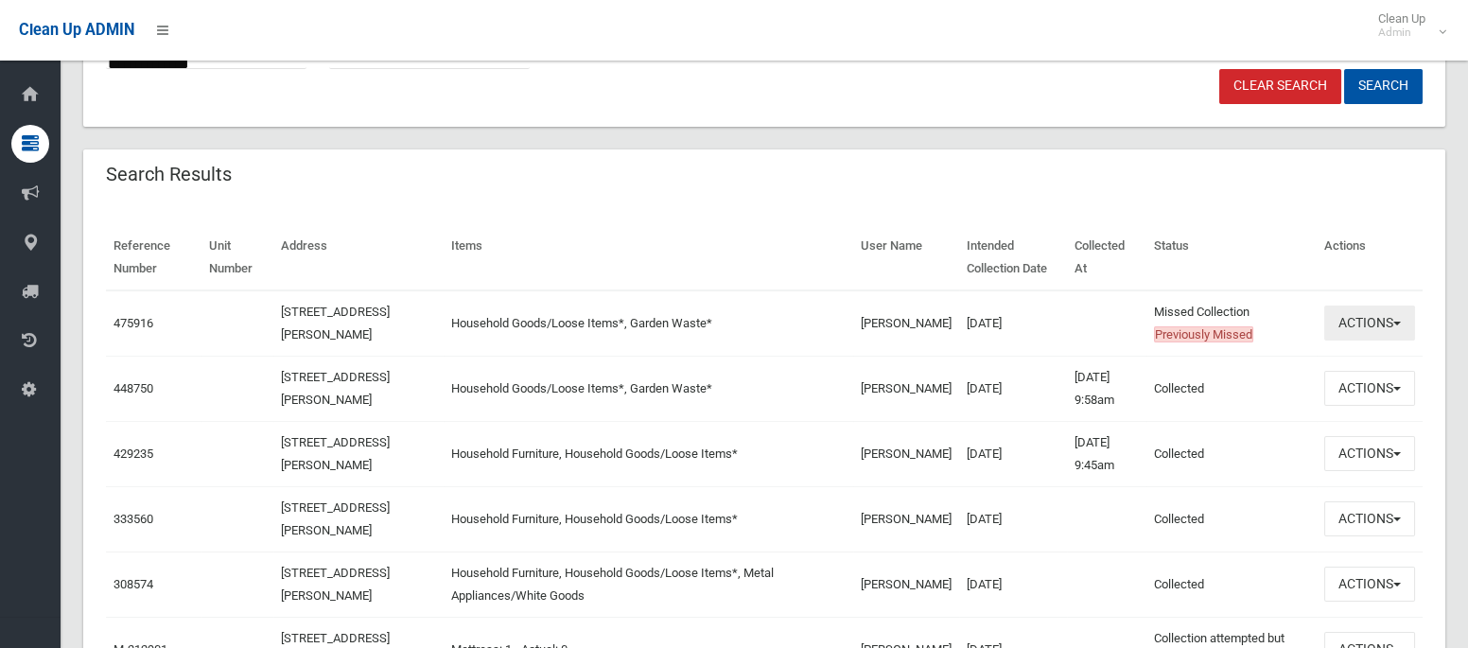
click at [1362, 321] on button "Actions" at bounding box center [1369, 323] width 91 height 35
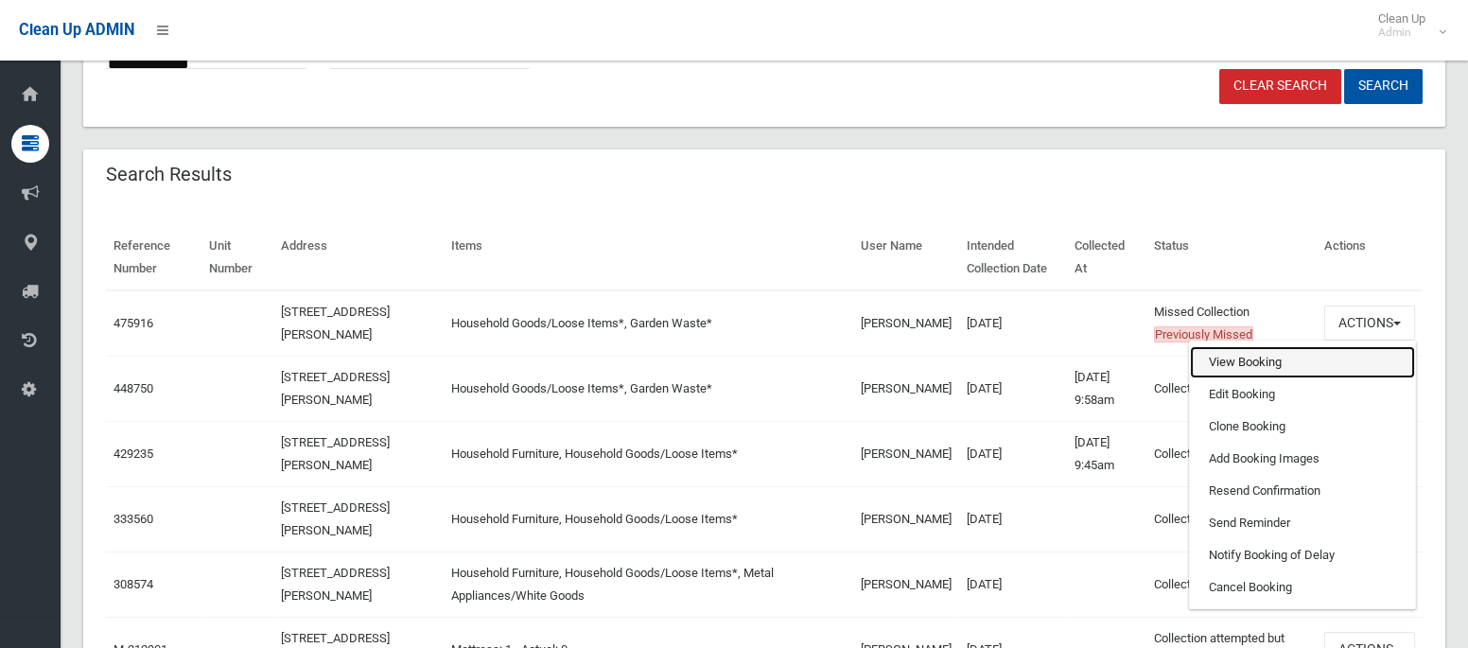
click at [1233, 358] on link "View Booking" at bounding box center [1302, 362] width 225 height 32
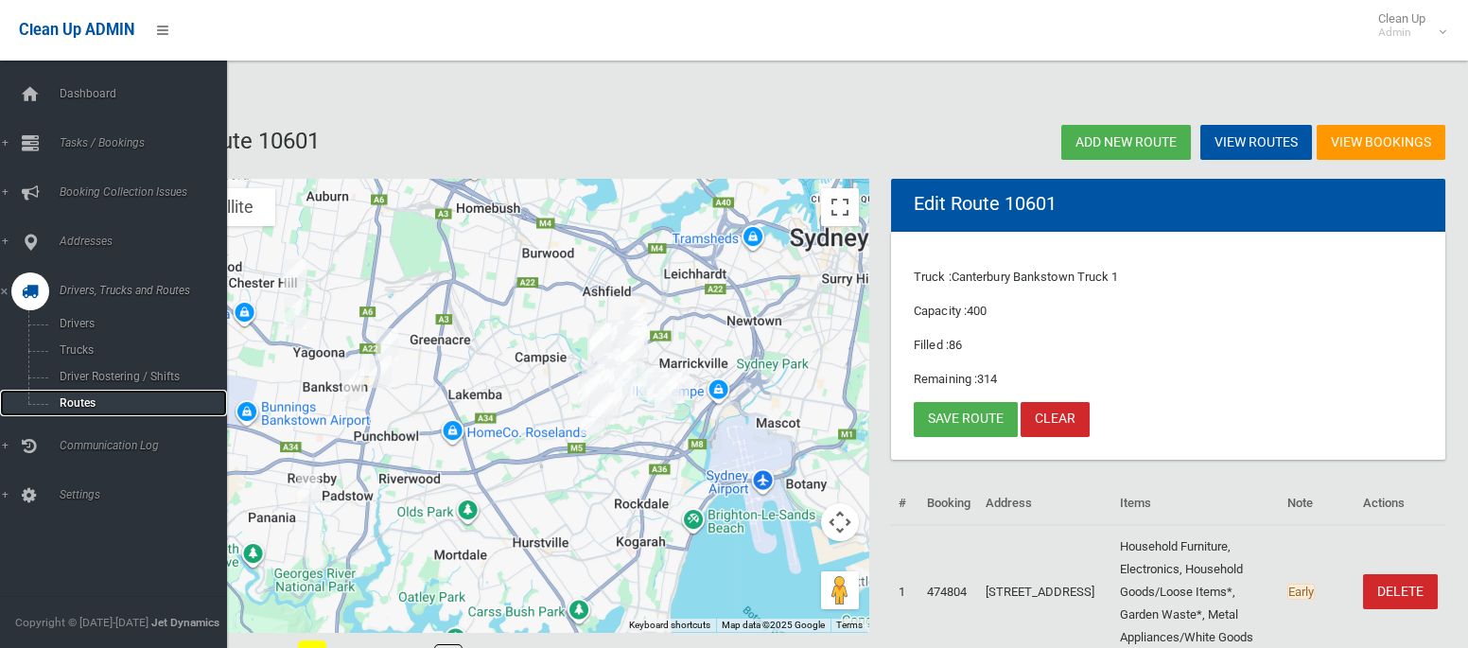
click at [59, 402] on span "Routes" at bounding box center [132, 402] width 157 height 13
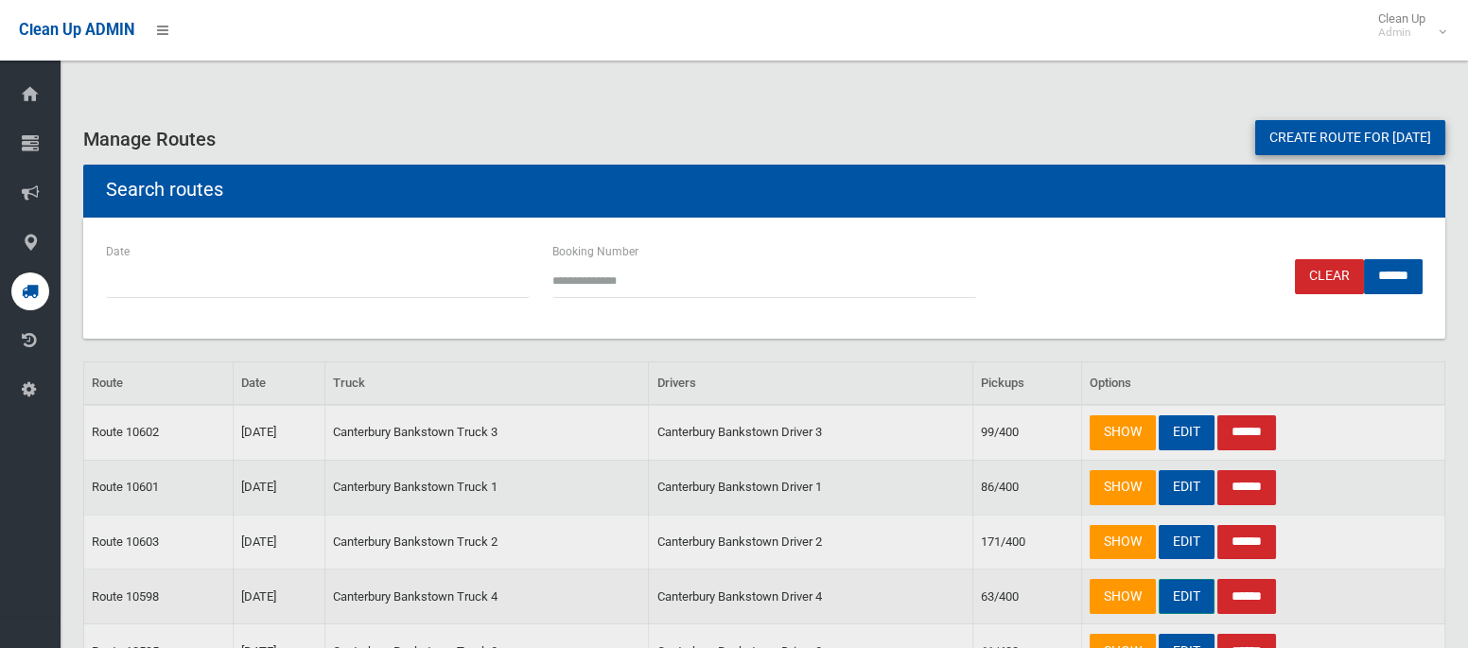
click at [1182, 590] on link "EDIT" at bounding box center [1187, 596] width 56 height 35
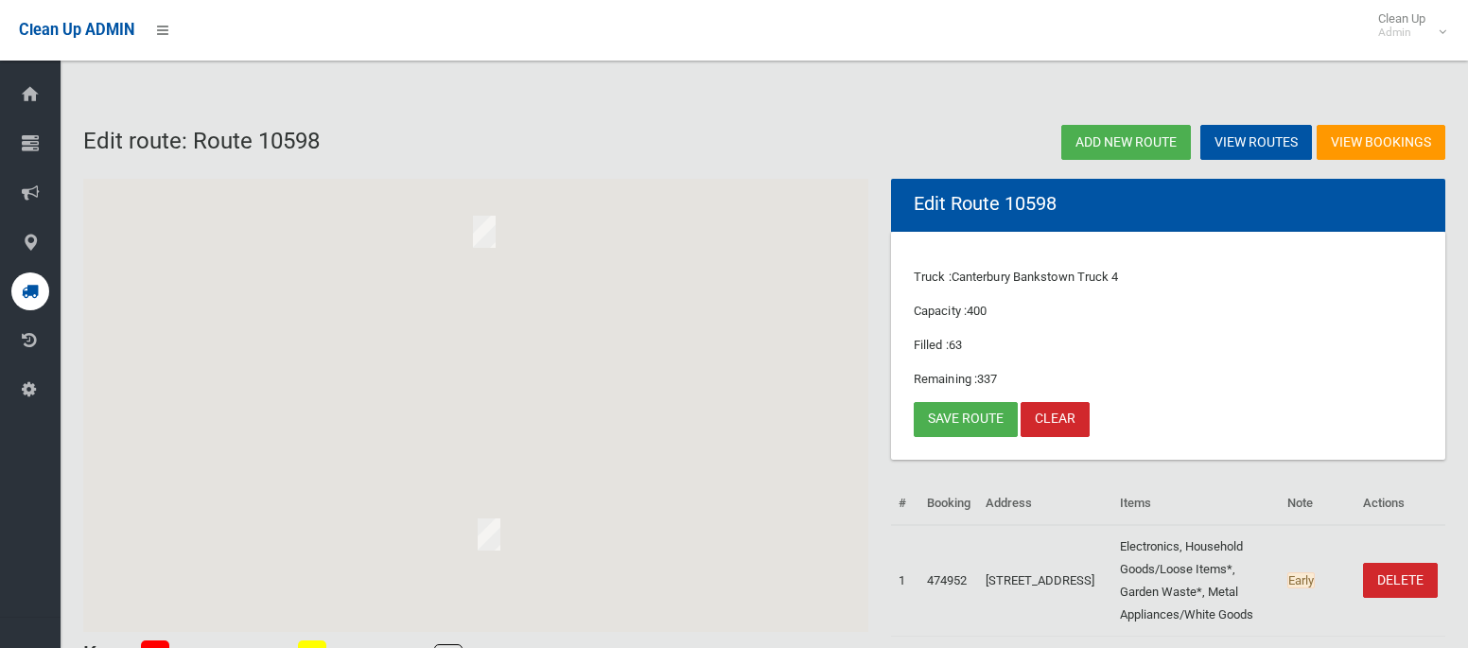
click at [1182, 590] on td "Electronics, Household Goods/Loose Items*, Garden Waste*, Metal Appliances/Whit…" at bounding box center [1195, 581] width 167 height 112
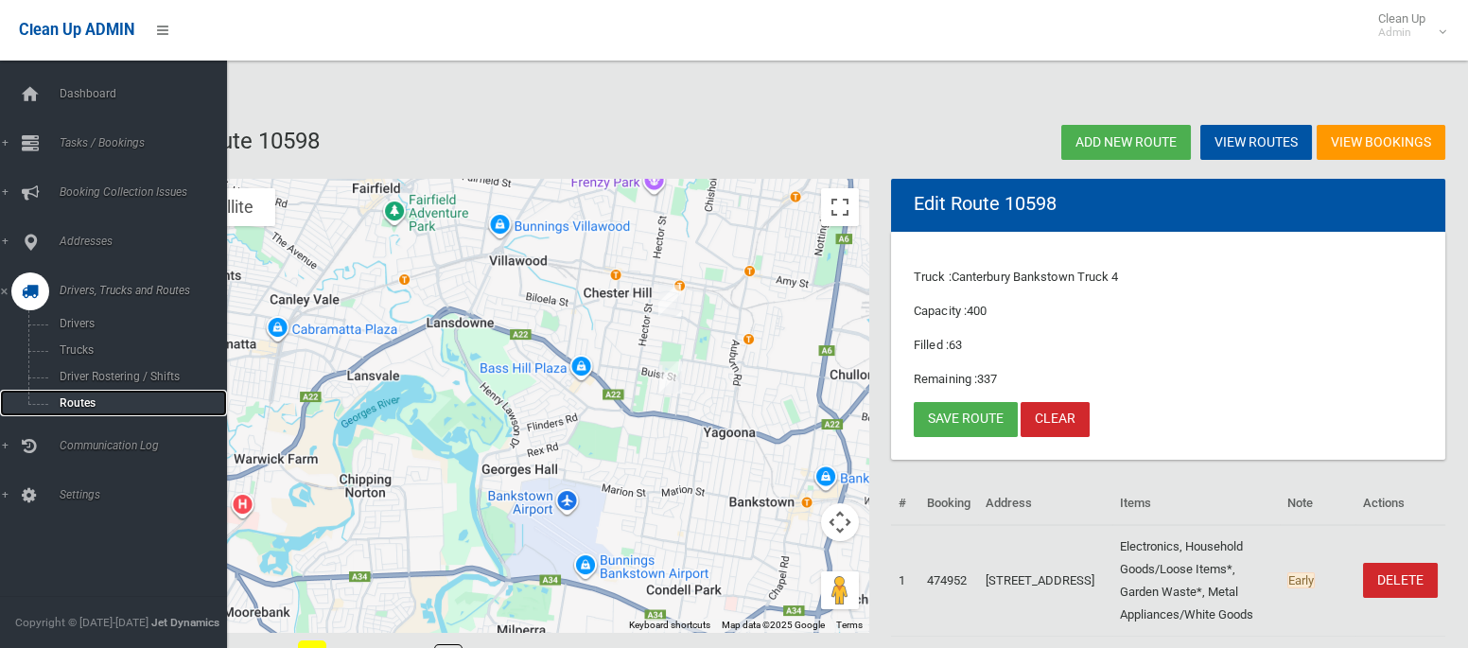
click at [76, 407] on span "Routes" at bounding box center [132, 402] width 157 height 13
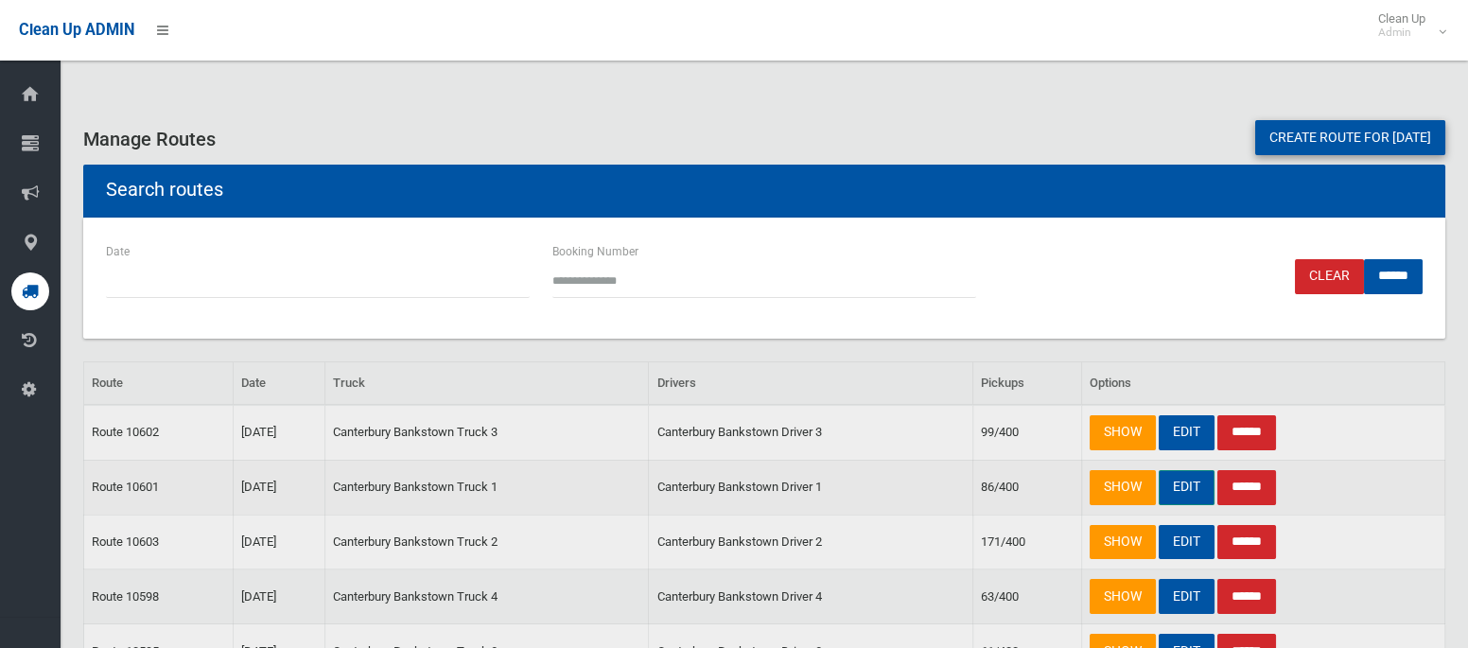
click at [1191, 481] on link "EDIT" at bounding box center [1187, 487] width 56 height 35
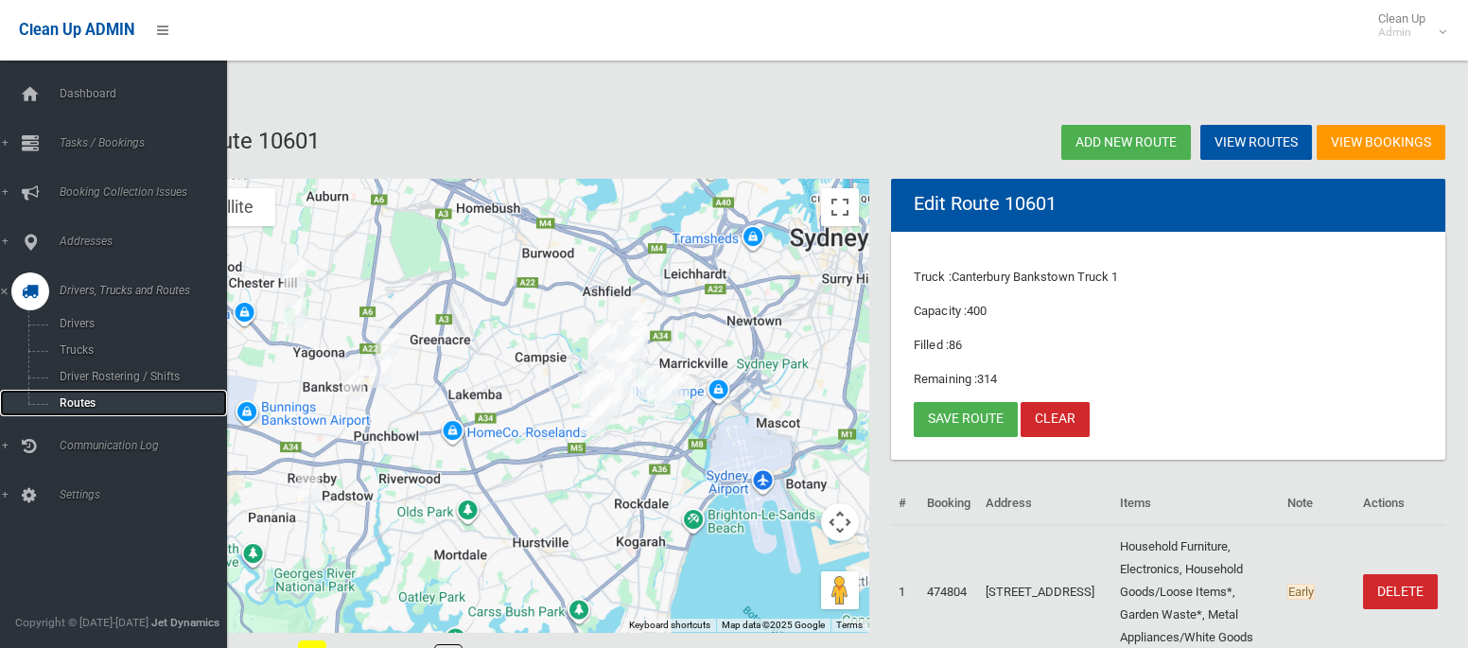
click at [82, 409] on span "Routes" at bounding box center [132, 402] width 157 height 13
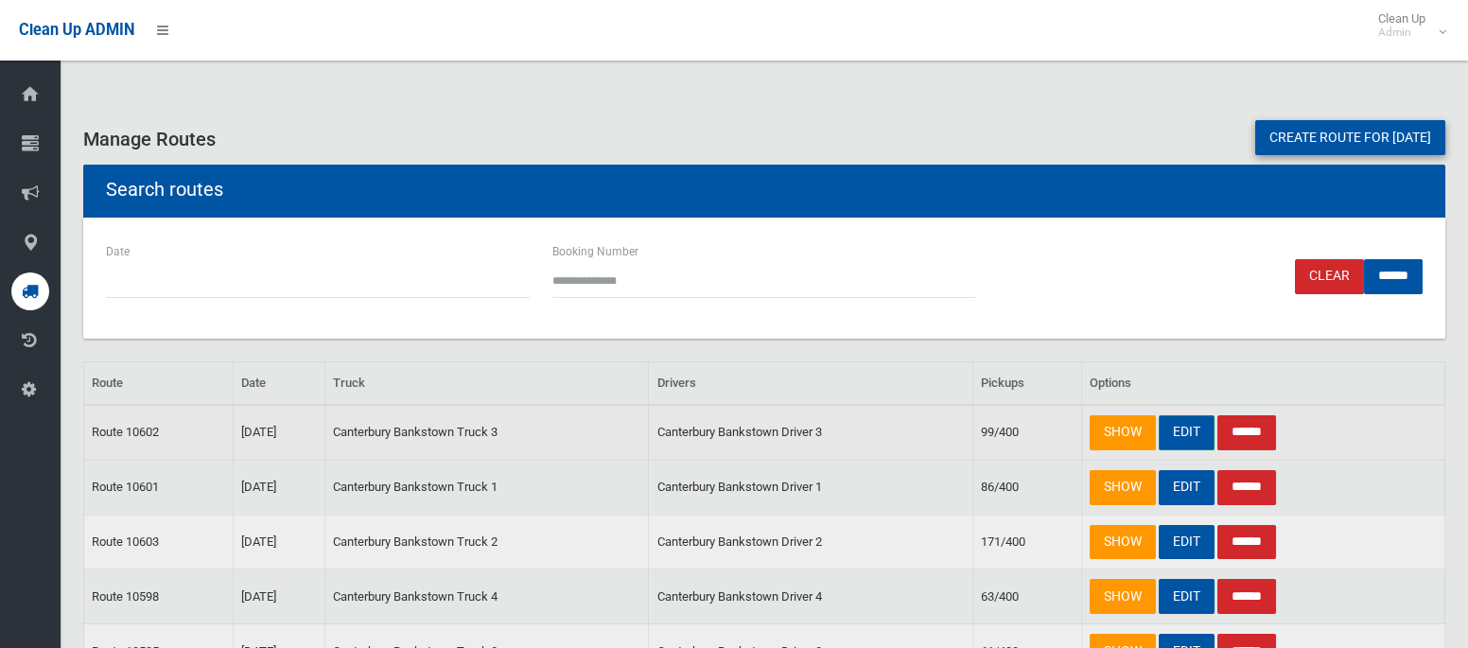
click at [1179, 434] on link "EDIT" at bounding box center [1187, 432] width 56 height 35
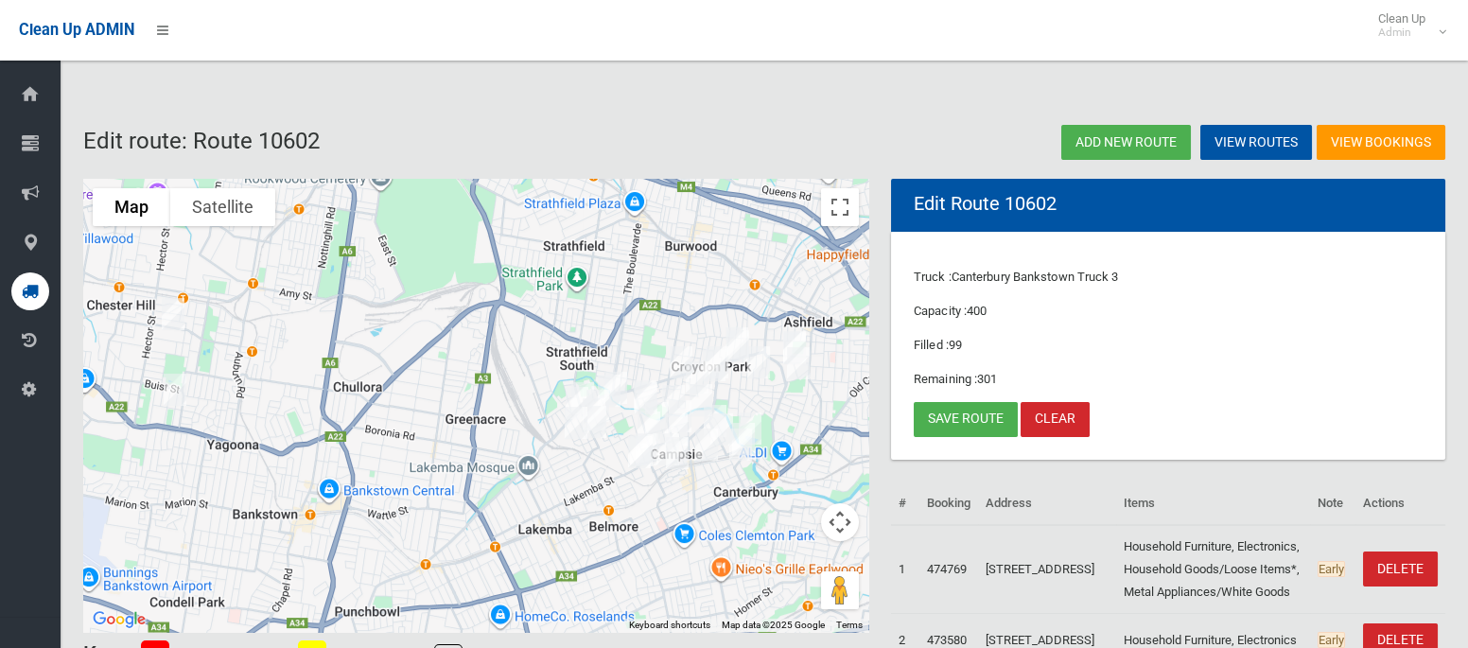
click at [173, 311] on img "2 Usher Crescent, SEFTON NSW 2162" at bounding box center [173, 313] width 38 height 47
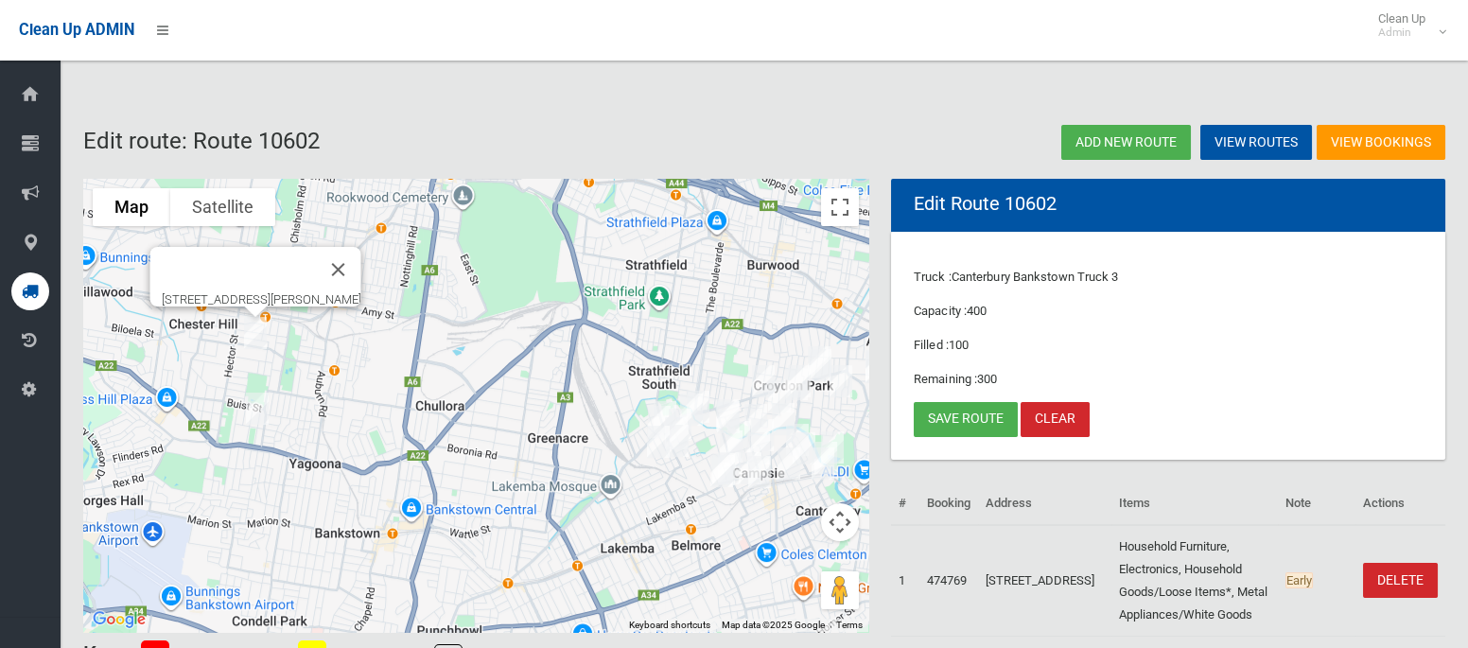
click at [258, 411] on img "52 Smith Road, YAGOONA NSW 2199" at bounding box center [257, 408] width 38 height 47
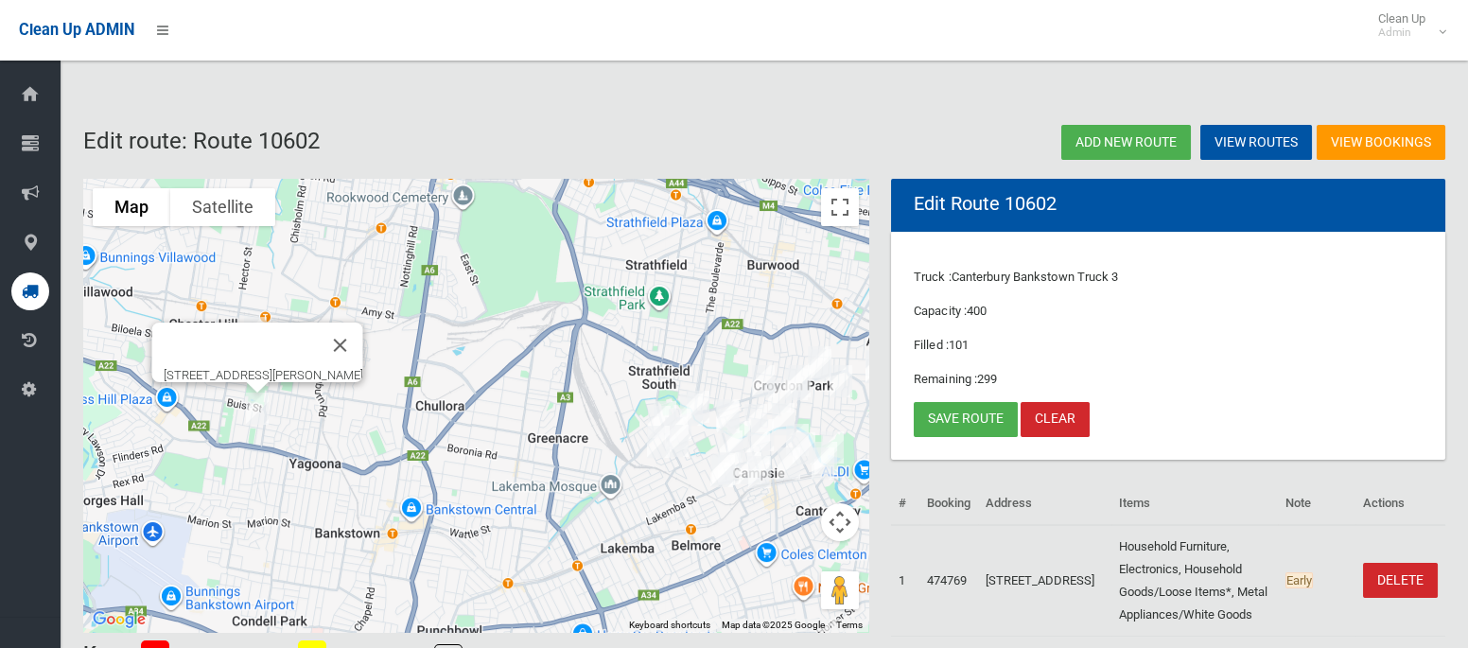
click at [258, 411] on img "52 Smith Road, YAGOONA NSW 2199" at bounding box center [257, 408] width 38 height 47
click at [263, 408] on img "52 Smith Road, YAGOONA NSW 2199" at bounding box center [257, 408] width 38 height 47
click at [970, 422] on link "Save route" at bounding box center [966, 419] width 104 height 35
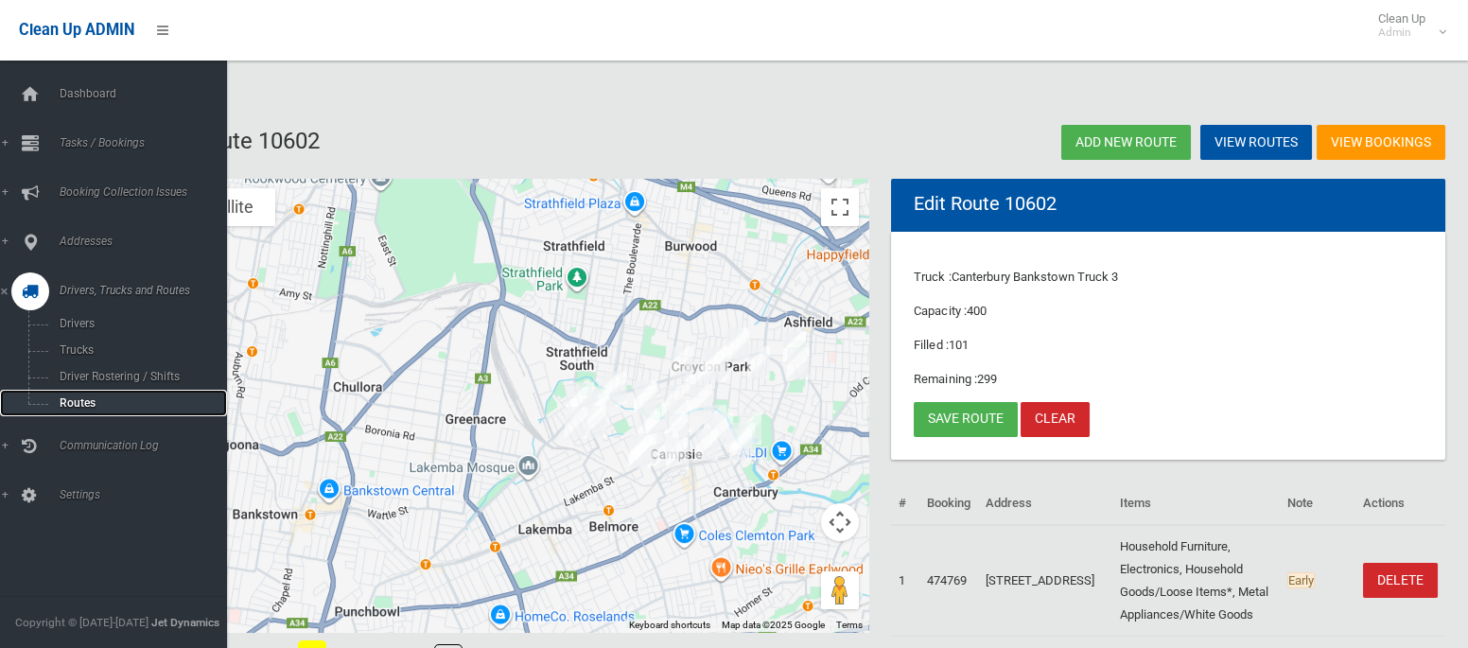
click at [79, 404] on span "Routes" at bounding box center [132, 402] width 157 height 13
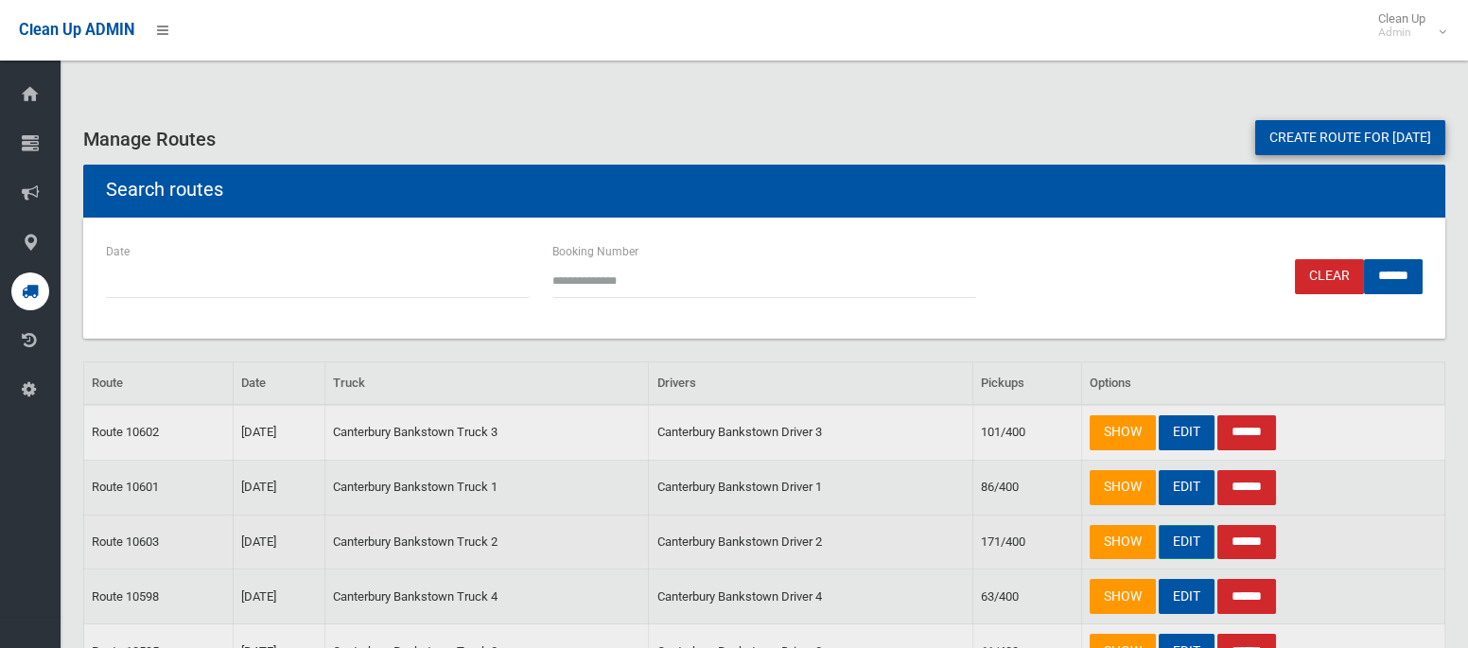
click at [1179, 546] on link "EDIT" at bounding box center [1187, 542] width 56 height 35
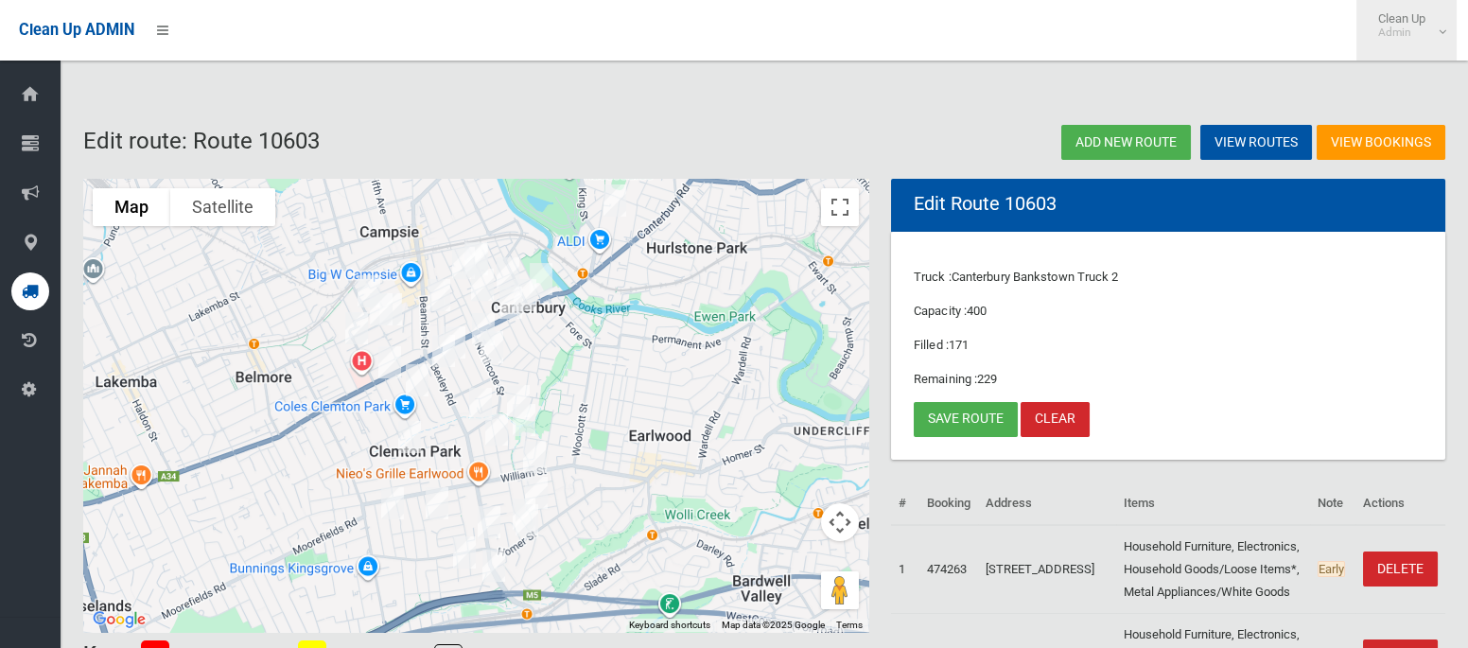
click at [1435, 21] on span "Clean Up Admin" at bounding box center [1407, 25] width 76 height 28
click at [1411, 80] on link "Logout" at bounding box center [1406, 82] width 98 height 32
